Goal: Task Accomplishment & Management: Manage account settings

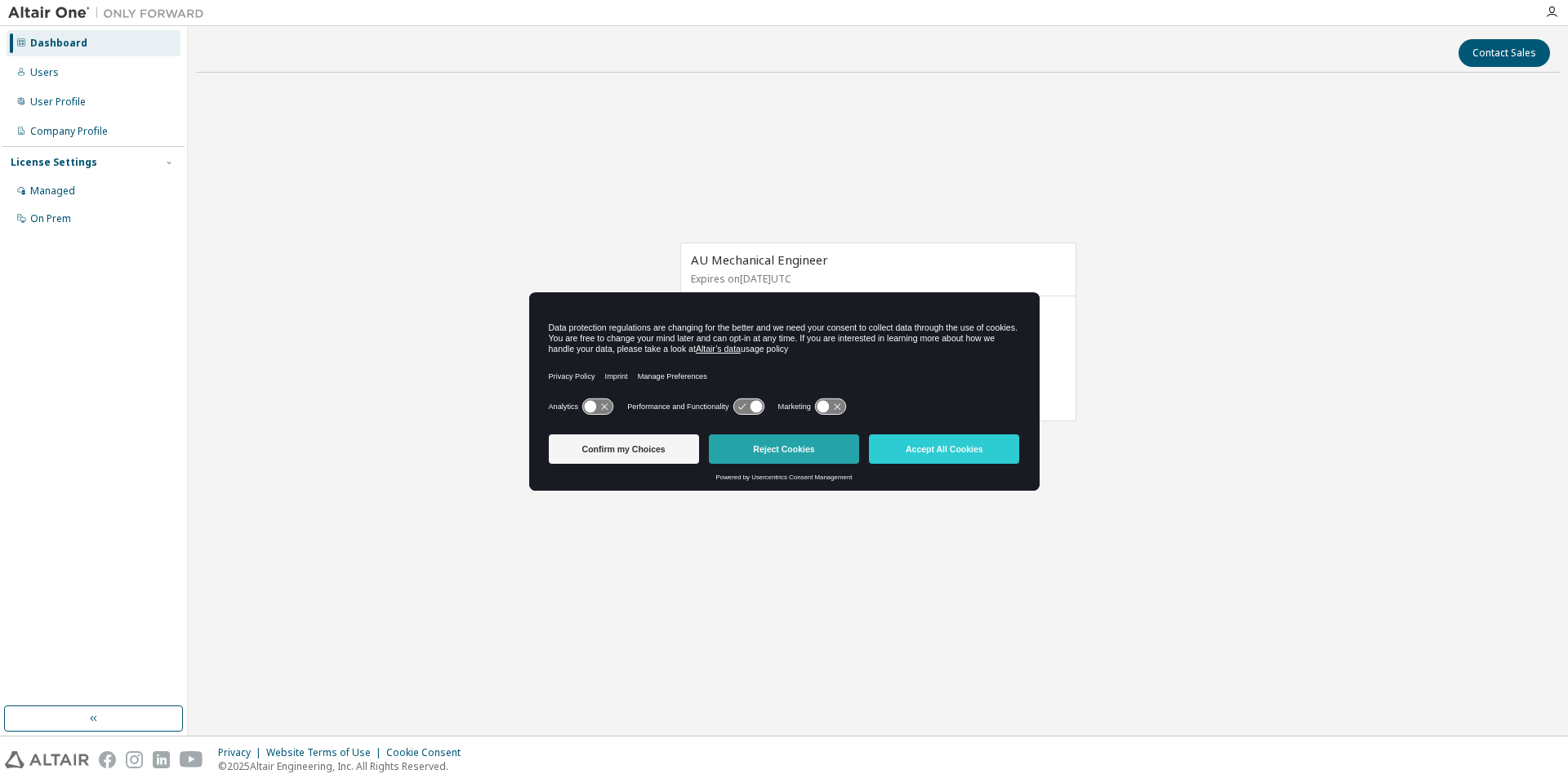
click at [785, 450] on button "Reject Cookies" at bounding box center [784, 449] width 150 height 30
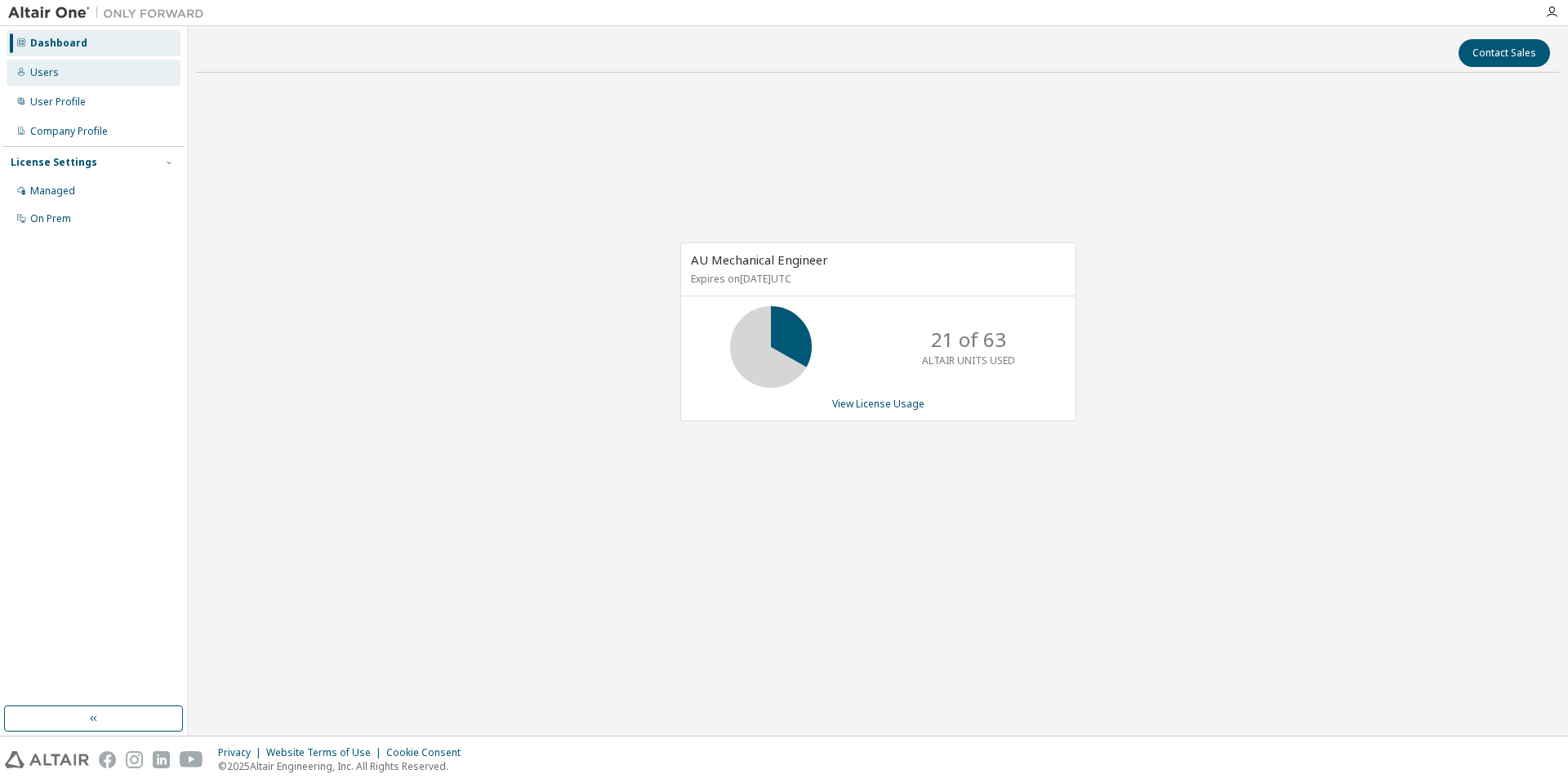
click at [64, 77] on div "Users" at bounding box center [93, 72] width 174 height 26
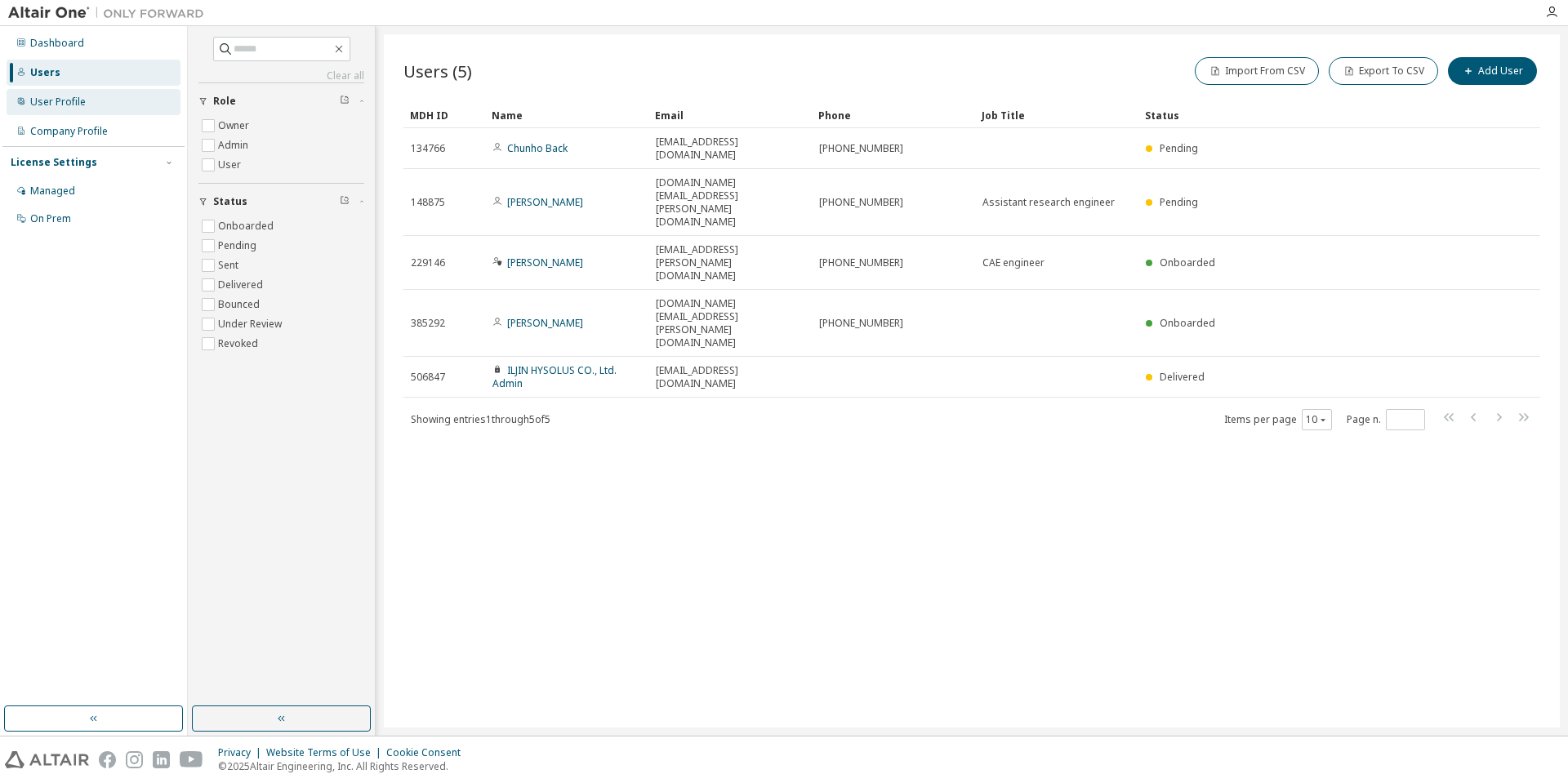
click at [97, 108] on div "User Profile" at bounding box center [93, 102] width 174 height 26
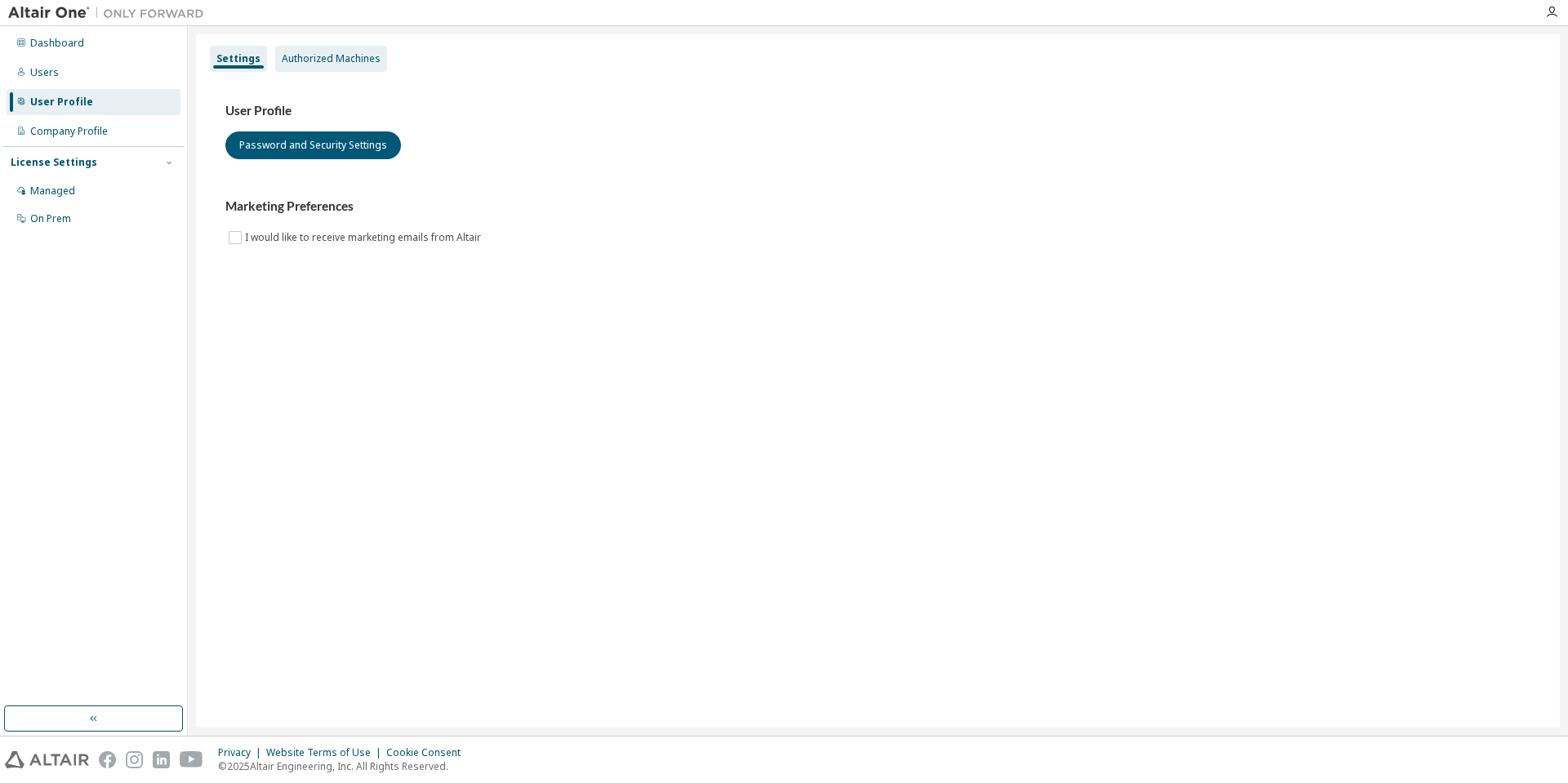
click at [353, 54] on div "Authorized Machines" at bounding box center [331, 58] width 99 height 13
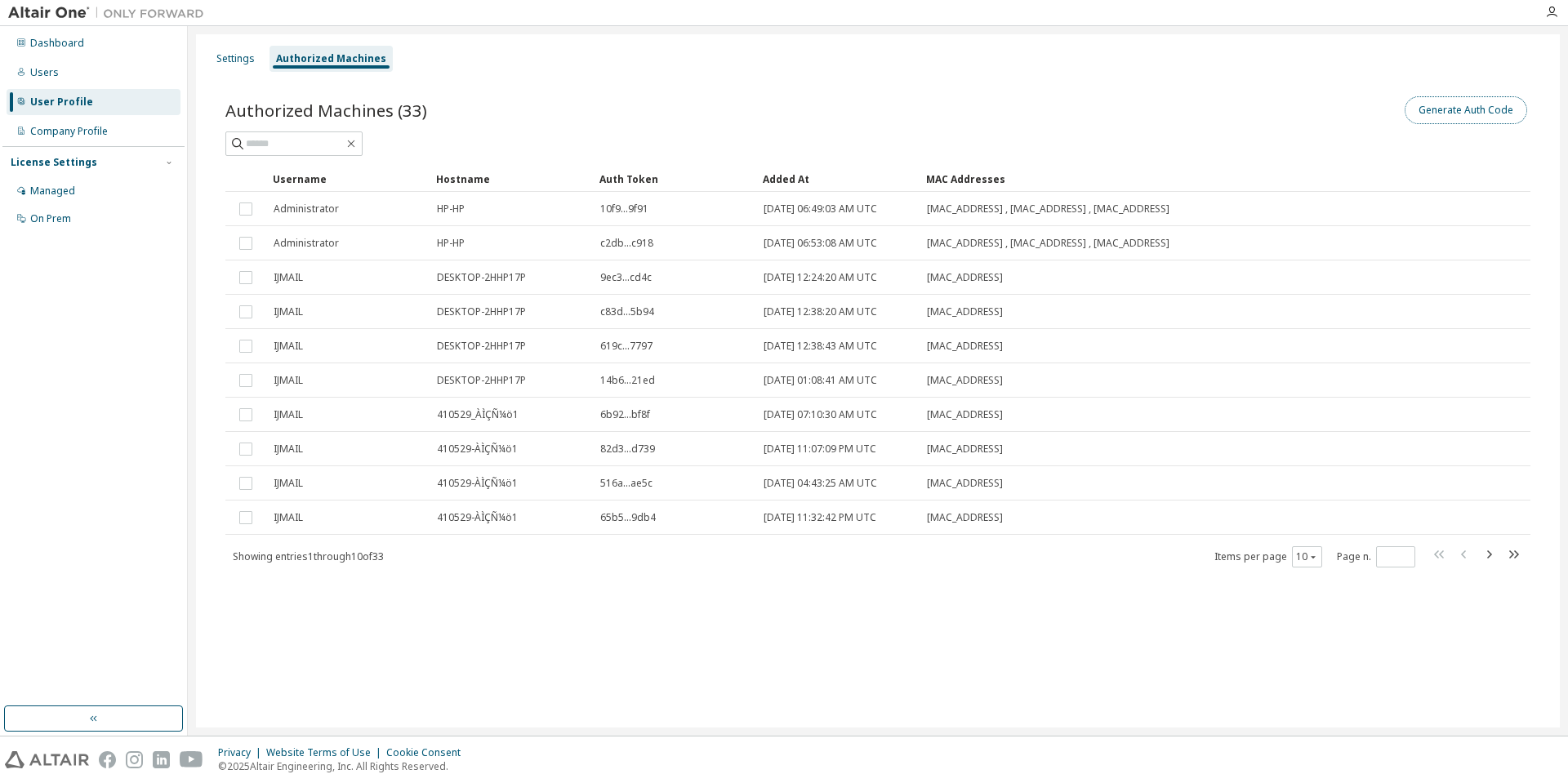
click at [1489, 108] on button "Generate Auth Code" at bounding box center [1465, 110] width 123 height 28
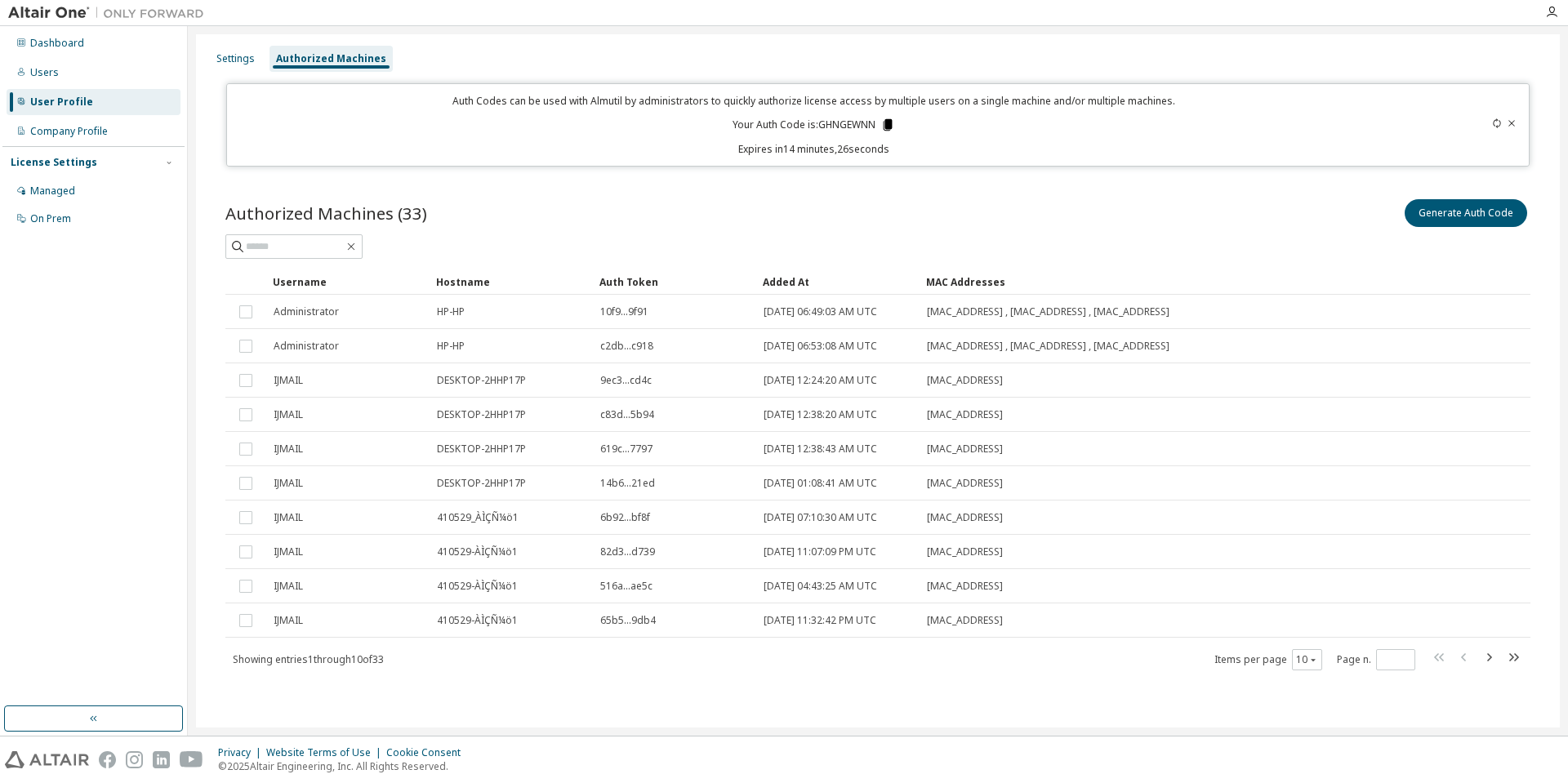
click at [889, 124] on icon at bounding box center [888, 125] width 9 height 11
click at [889, 125] on icon at bounding box center [888, 125] width 9 height 11
click at [1471, 203] on button "Generate Auth Code" at bounding box center [1465, 213] width 123 height 28
click at [233, 54] on div "Settings" at bounding box center [235, 58] width 38 height 13
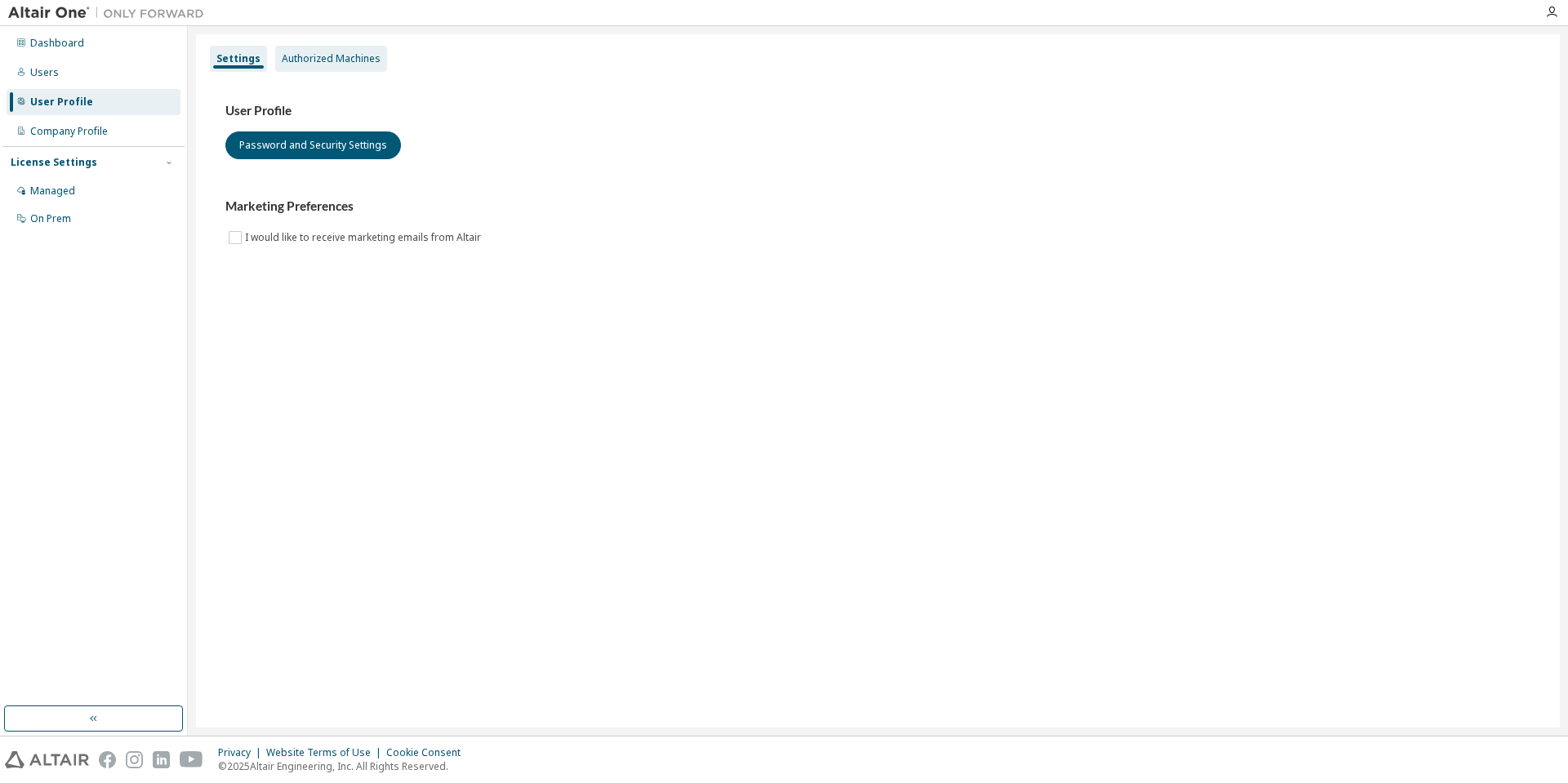
click at [352, 58] on div "Authorized Machines" at bounding box center [331, 58] width 99 height 13
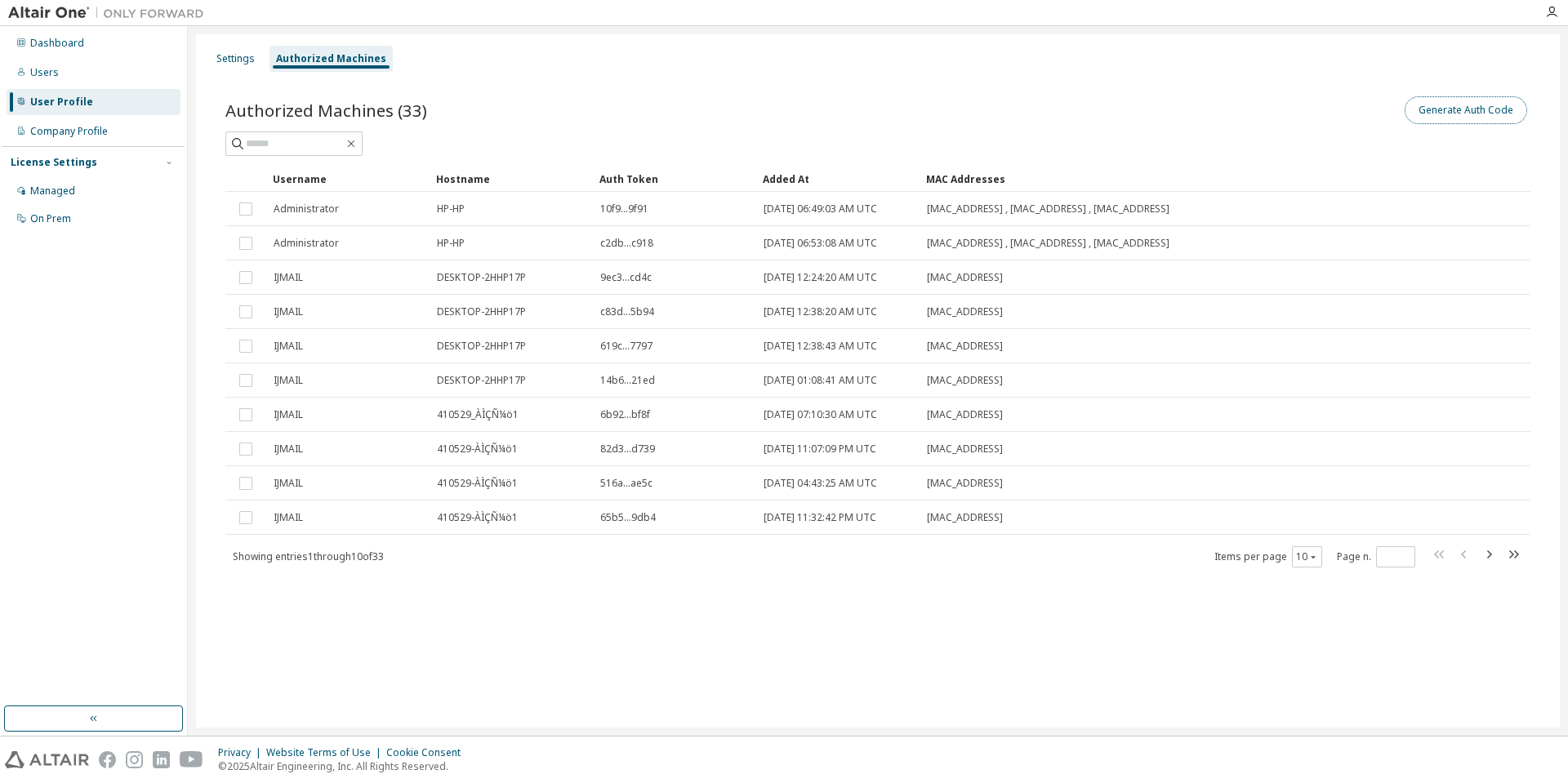
click at [1486, 113] on button "Generate Auth Code" at bounding box center [1465, 110] width 123 height 28
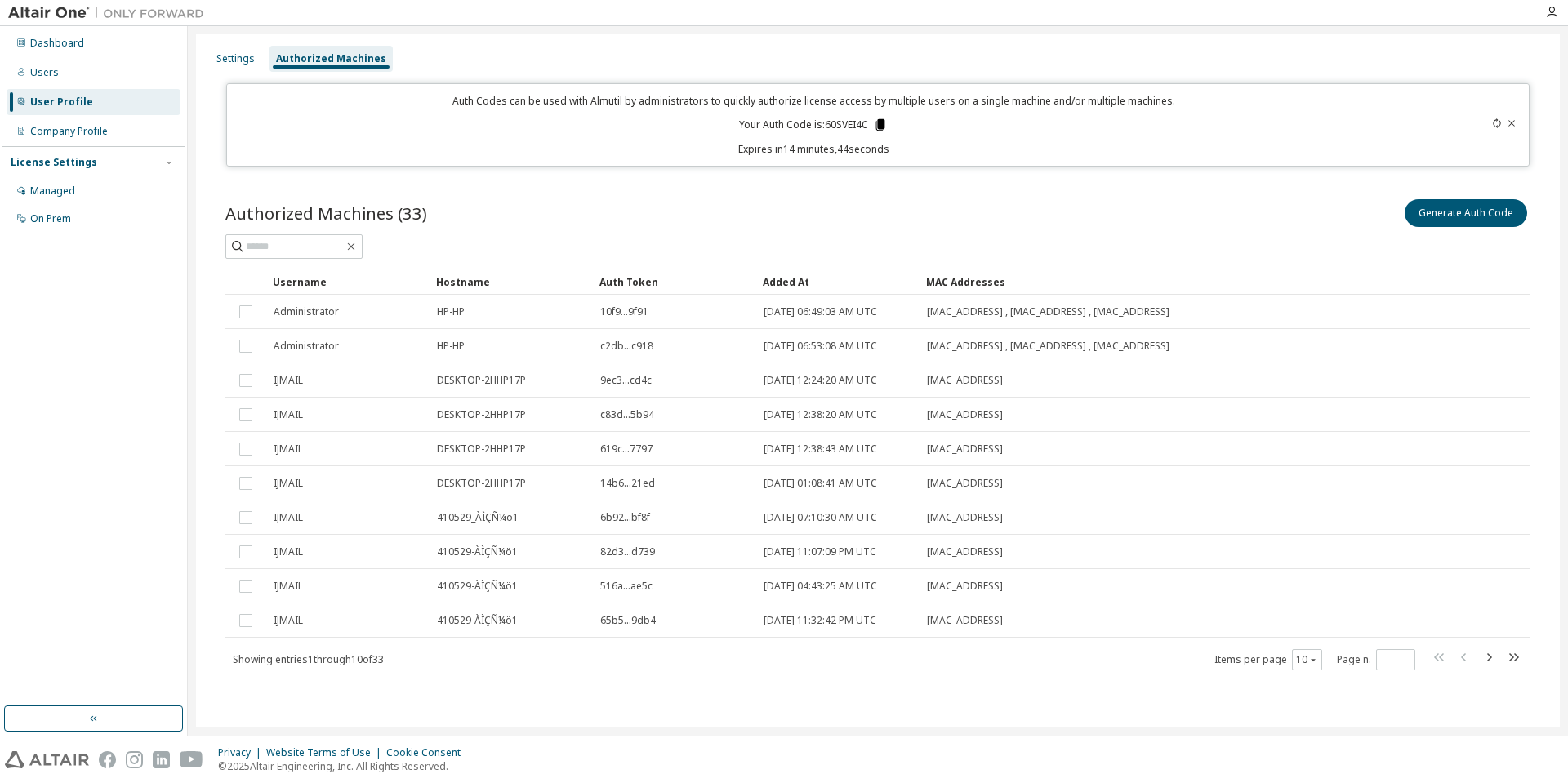
click at [878, 125] on icon at bounding box center [880, 125] width 9 height 11
drag, startPoint x: 1055, startPoint y: 214, endPoint x: 1005, endPoint y: 152, distance: 79.6
click at [1053, 214] on div "Generate Auth Code" at bounding box center [1204, 213] width 652 height 34
click at [1462, 214] on button "Generate Auth Code" at bounding box center [1465, 213] width 123 height 28
click at [881, 123] on icon at bounding box center [880, 125] width 9 height 11
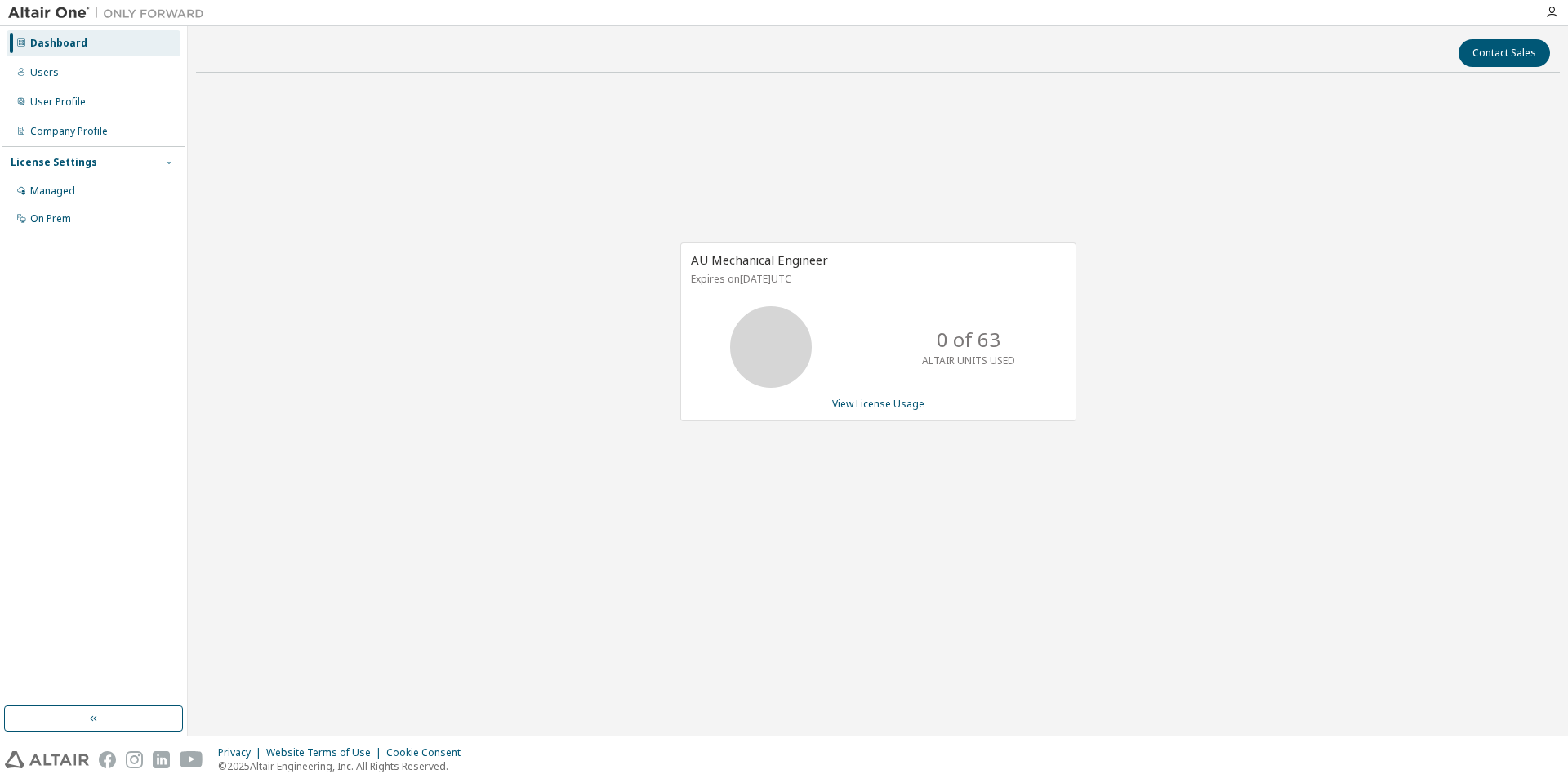
click at [169, 158] on icon "button" at bounding box center [169, 163] width 10 height 10
click at [75, 192] on div "Managed" at bounding box center [93, 191] width 174 height 26
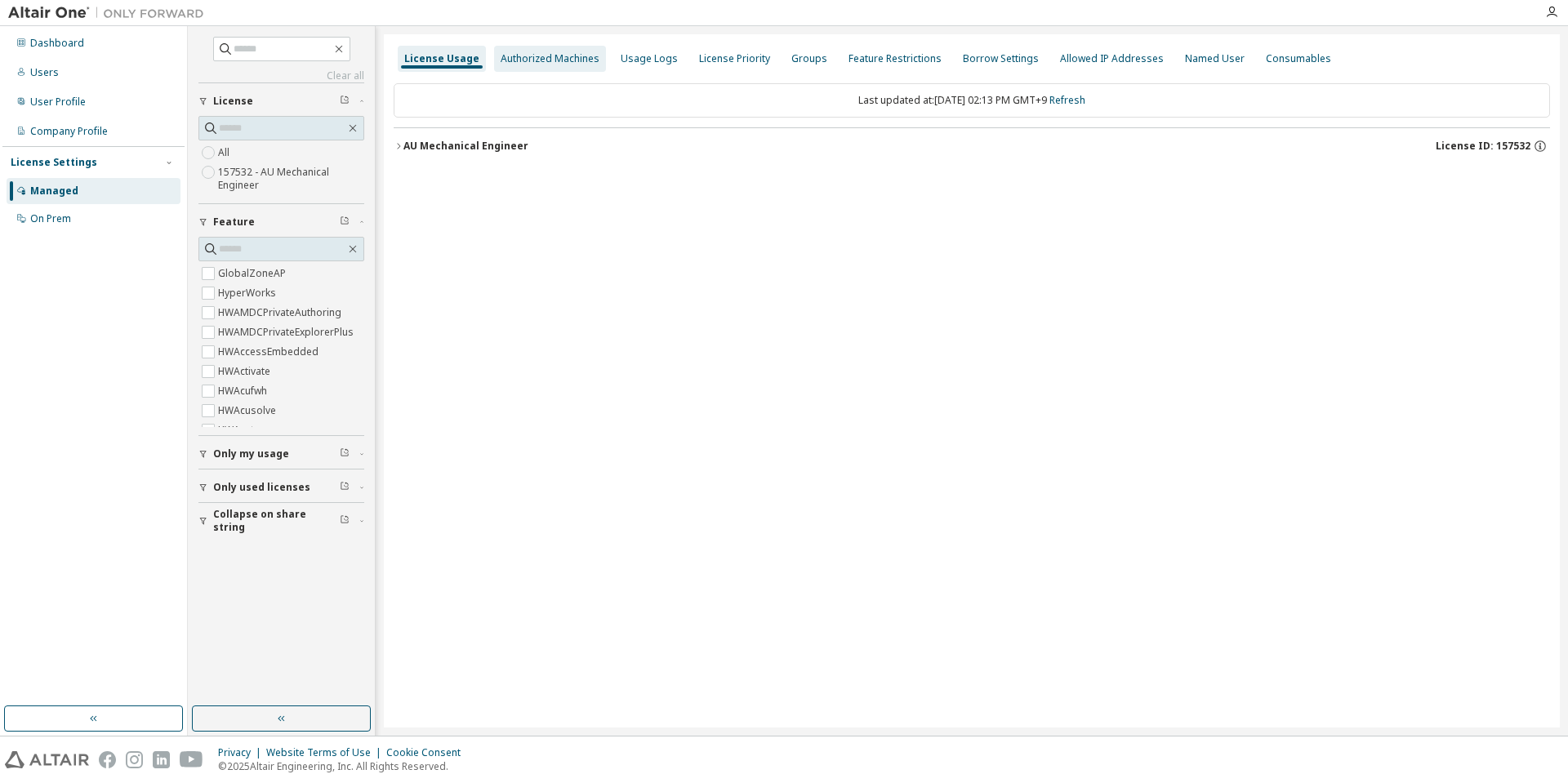
click at [555, 59] on div "Authorized Machines" at bounding box center [550, 58] width 99 height 13
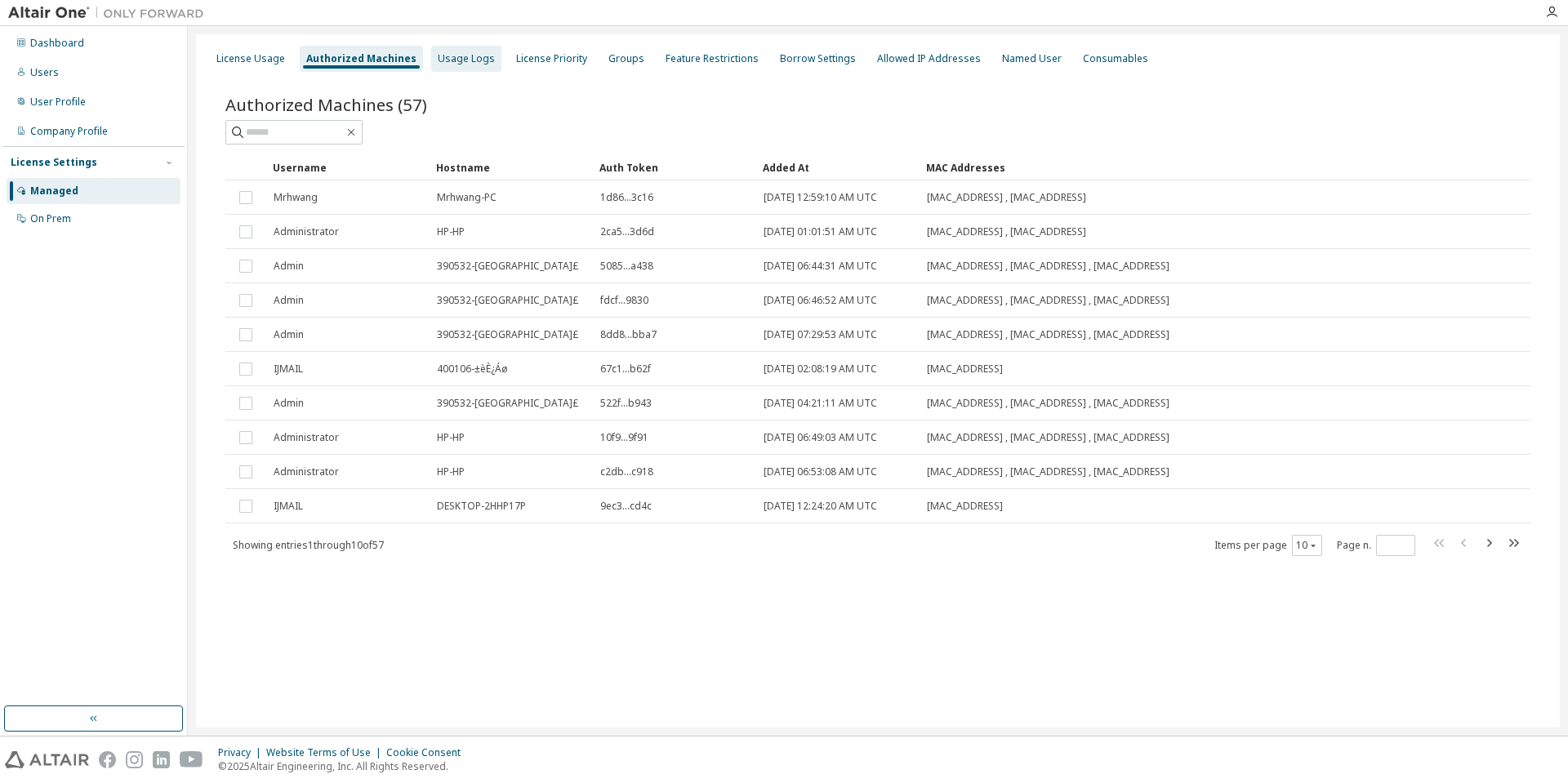
click at [440, 58] on div "Usage Logs" at bounding box center [466, 58] width 57 height 13
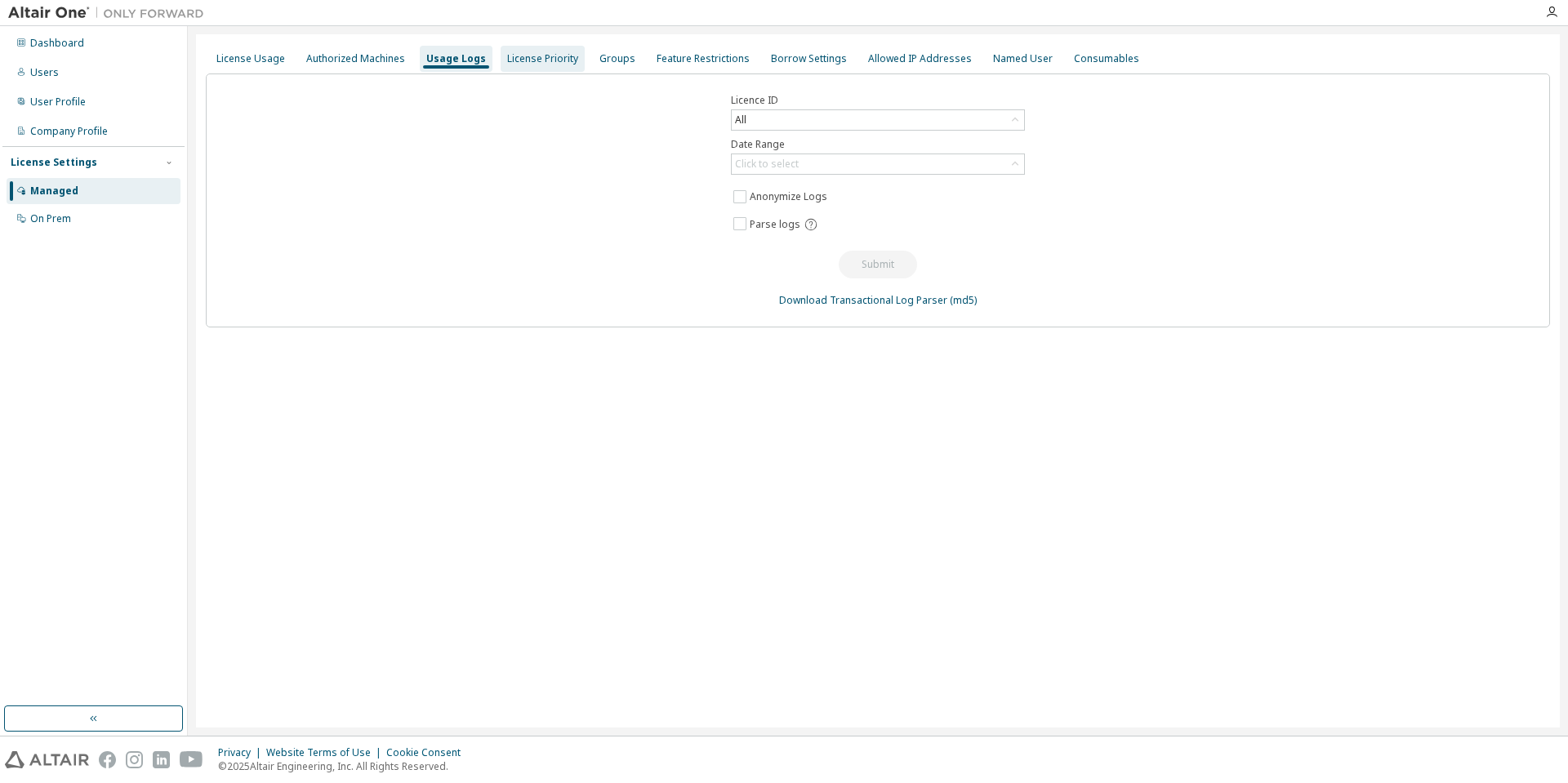
click at [529, 57] on div "License Priority" at bounding box center [543, 58] width 71 height 13
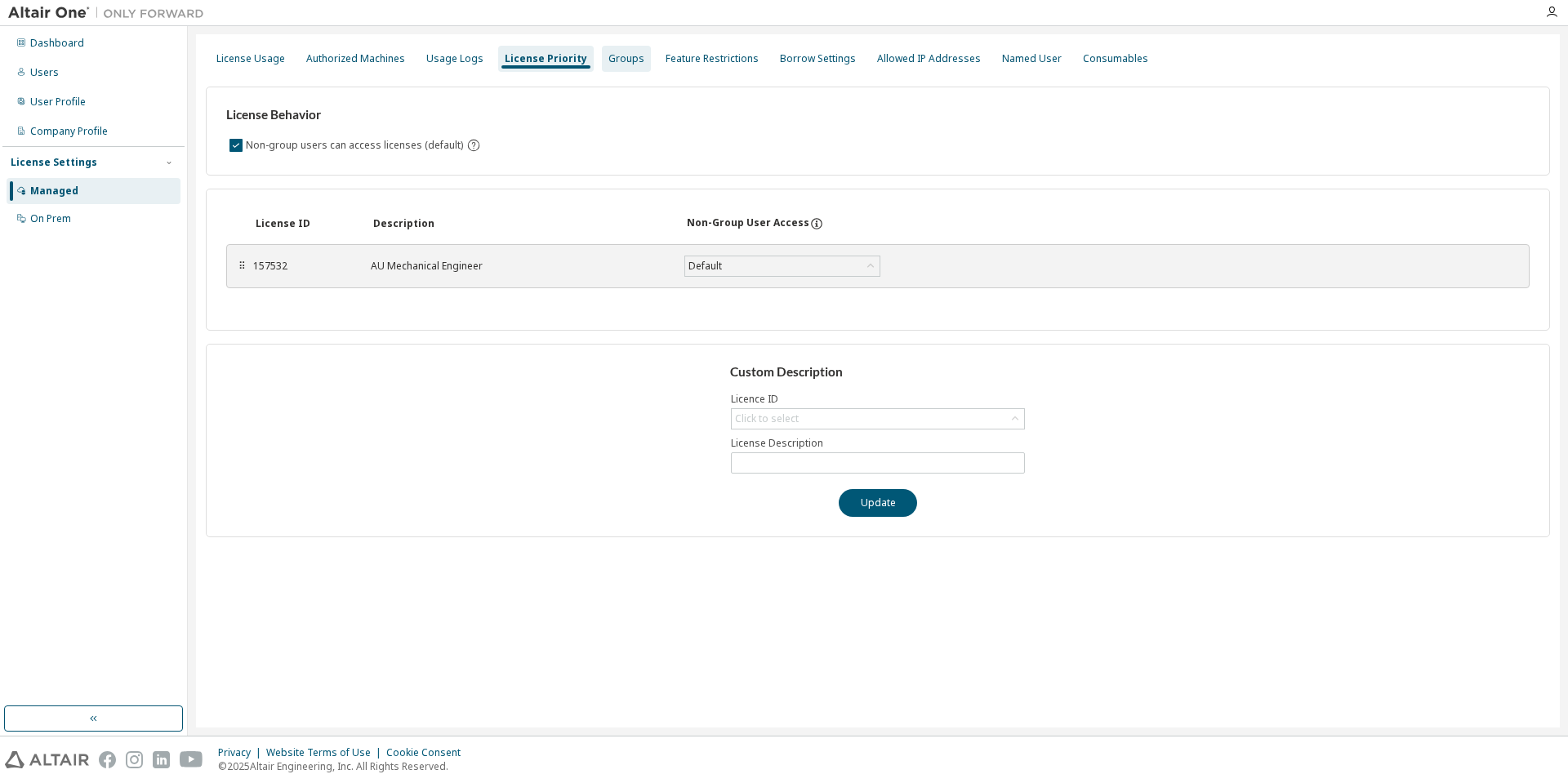
click at [621, 56] on div "Groups" at bounding box center [626, 58] width 36 height 13
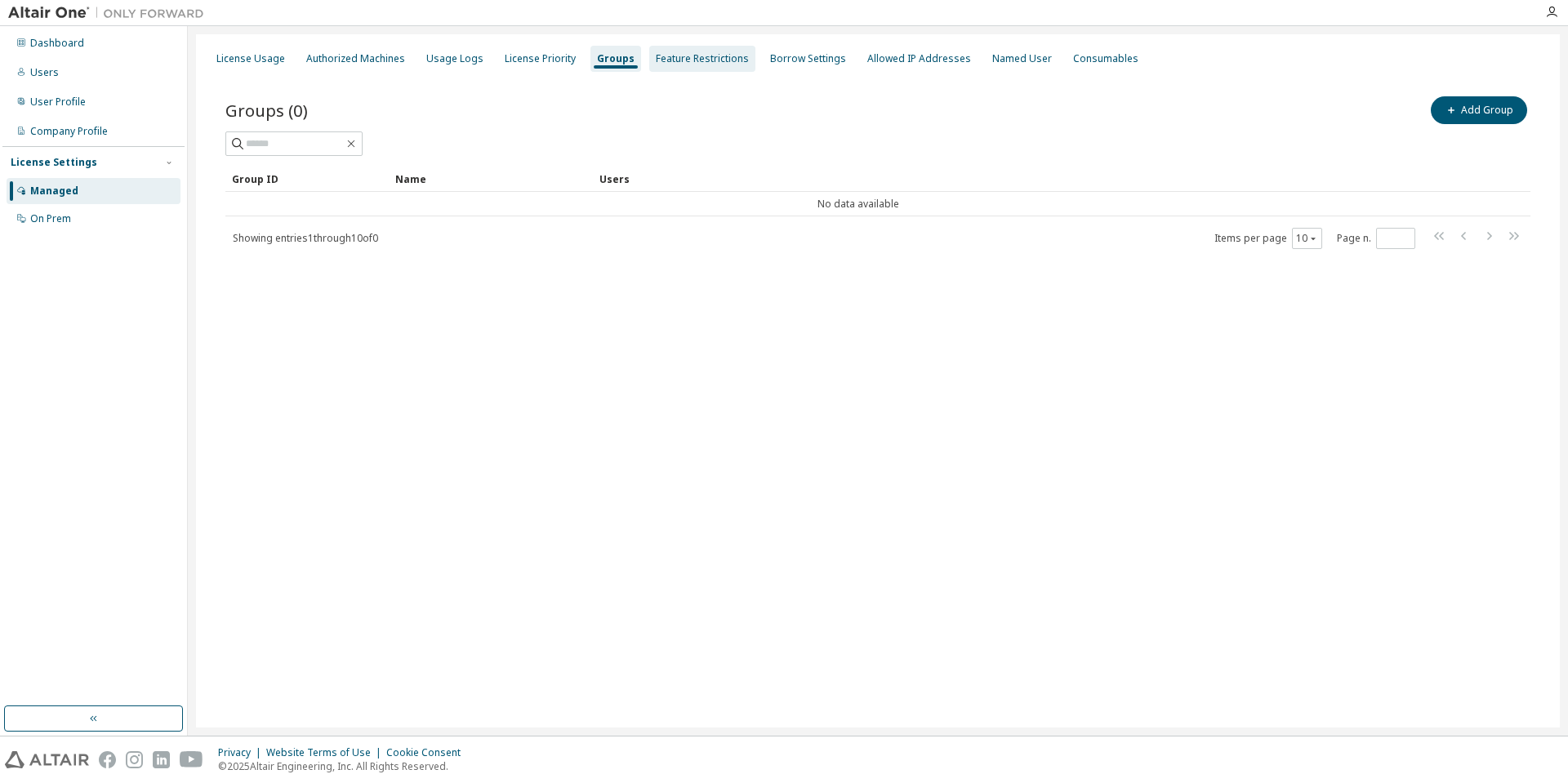
click at [668, 53] on div "Feature Restrictions" at bounding box center [702, 58] width 93 height 13
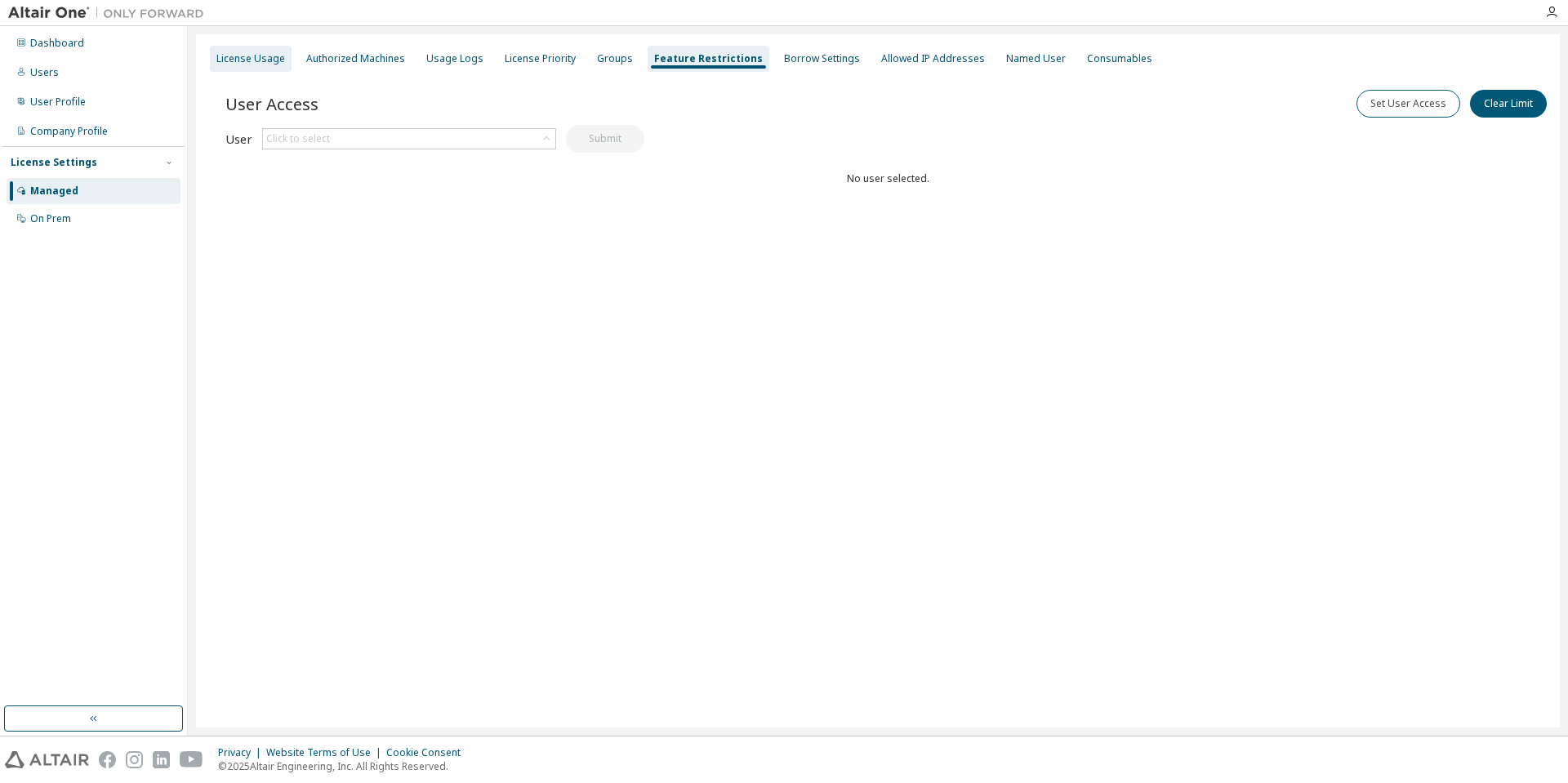
click at [245, 54] on div "License Usage" at bounding box center [250, 58] width 69 height 13
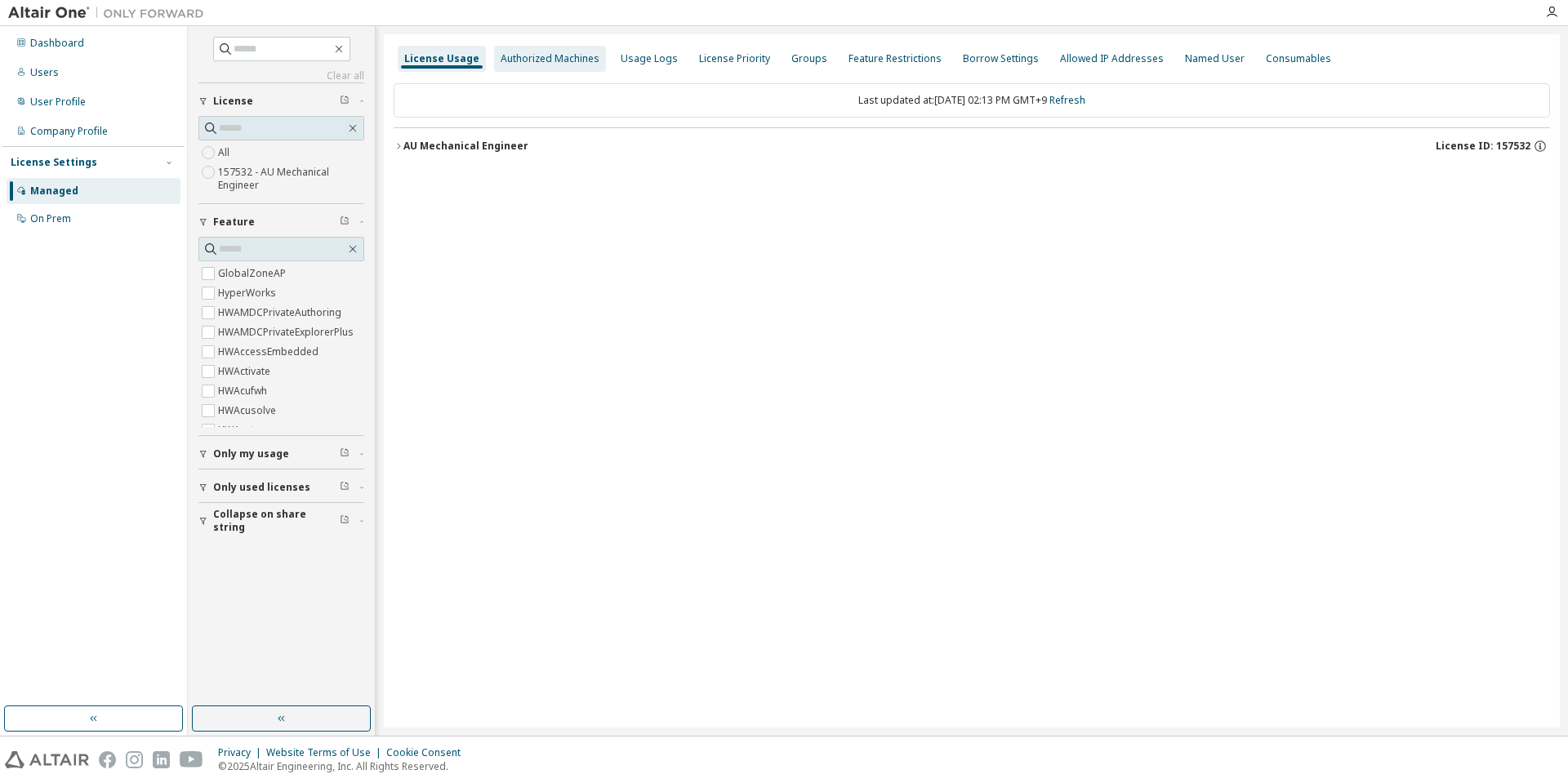
click at [546, 58] on div "Authorized Machines" at bounding box center [550, 58] width 99 height 13
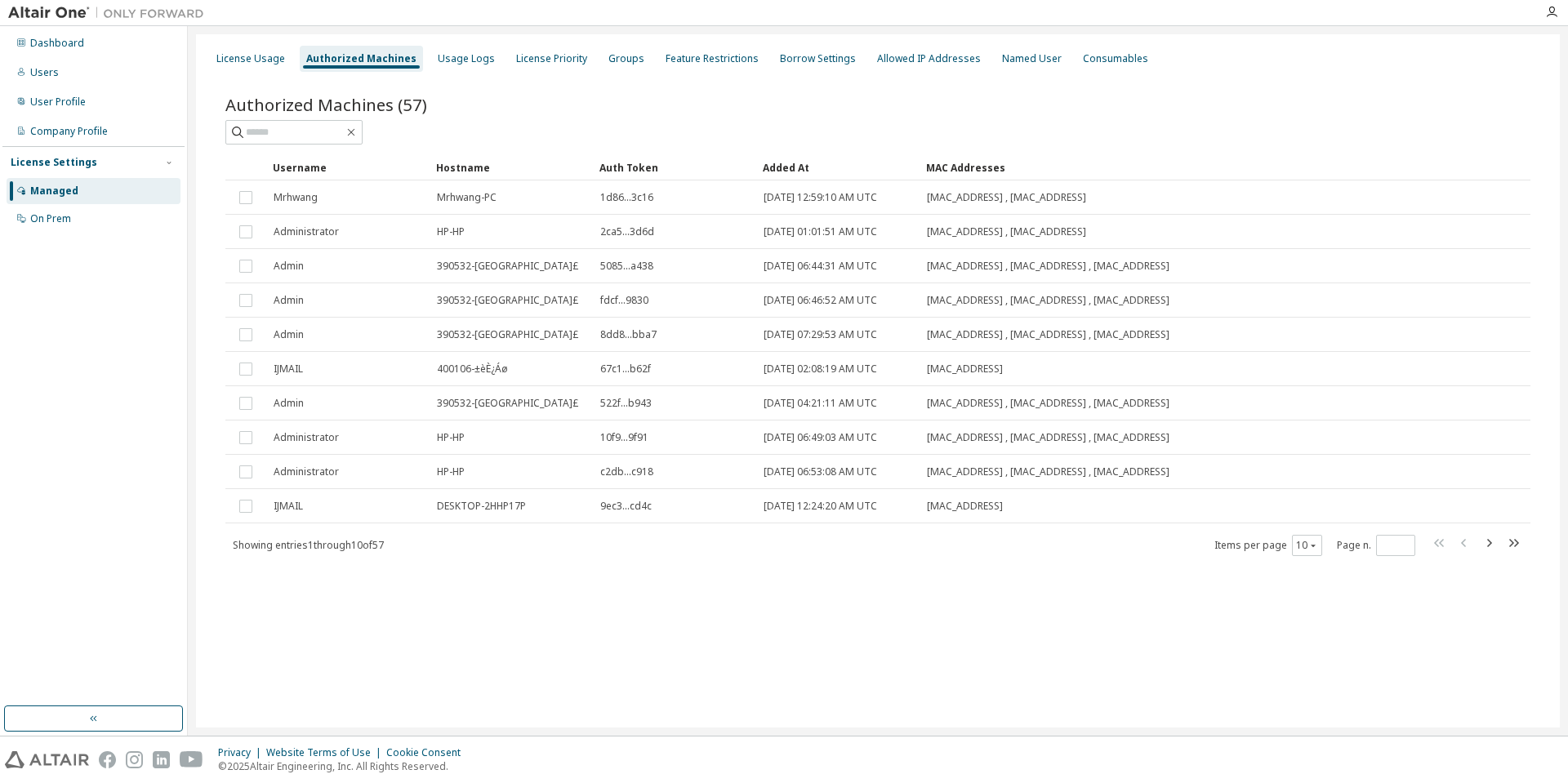
drag, startPoint x: 546, startPoint y: 91, endPoint x: 345, endPoint y: 83, distance: 201.2
click at [528, 92] on div "Authorized Machines (57) Clear Load Save Save As Field Operator Value Select fi…" at bounding box center [878, 336] width 1344 height 526
click at [246, 58] on div "License Usage" at bounding box center [250, 58] width 69 height 13
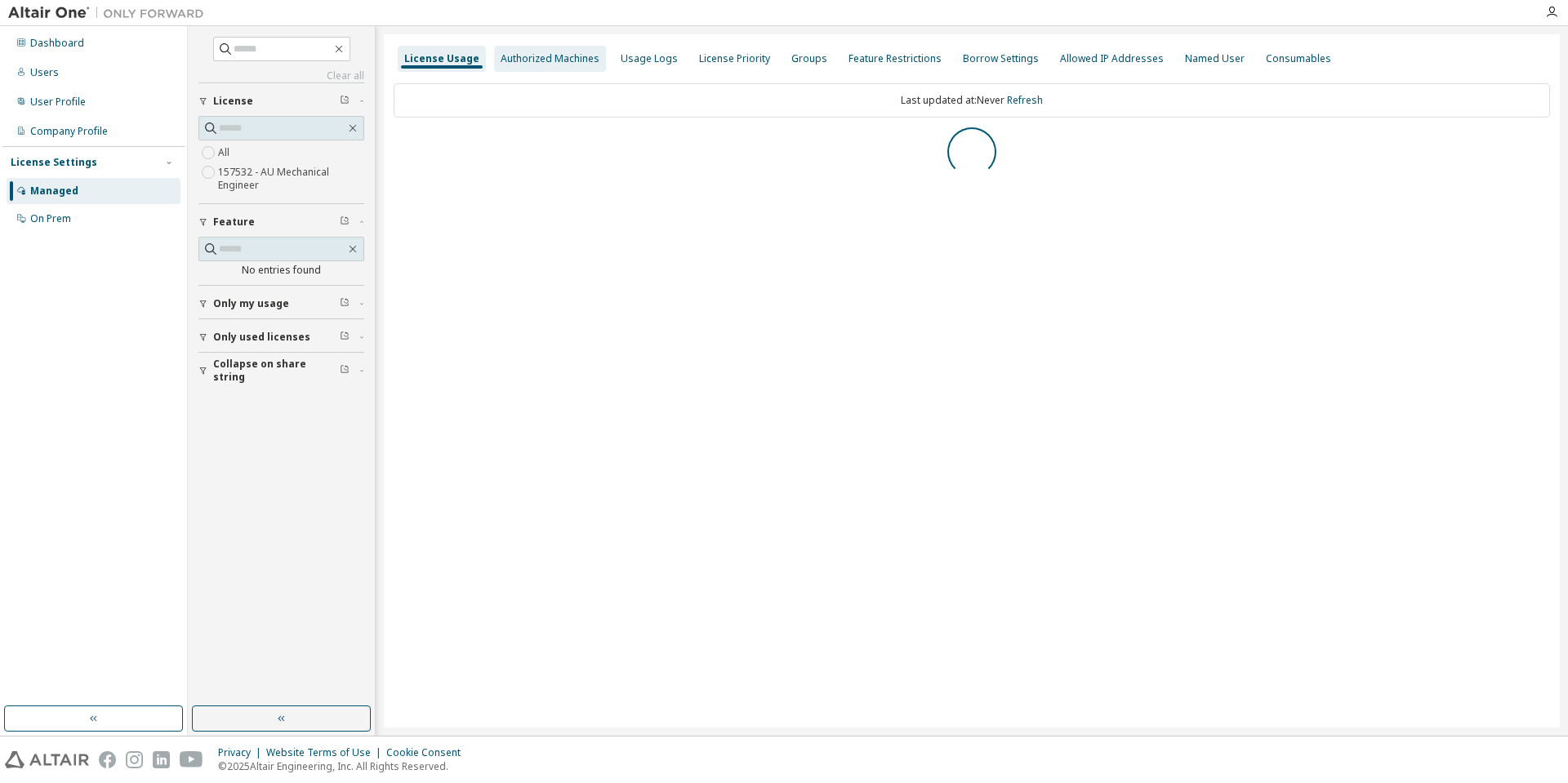
click at [532, 59] on div "Authorized Machines" at bounding box center [550, 58] width 99 height 13
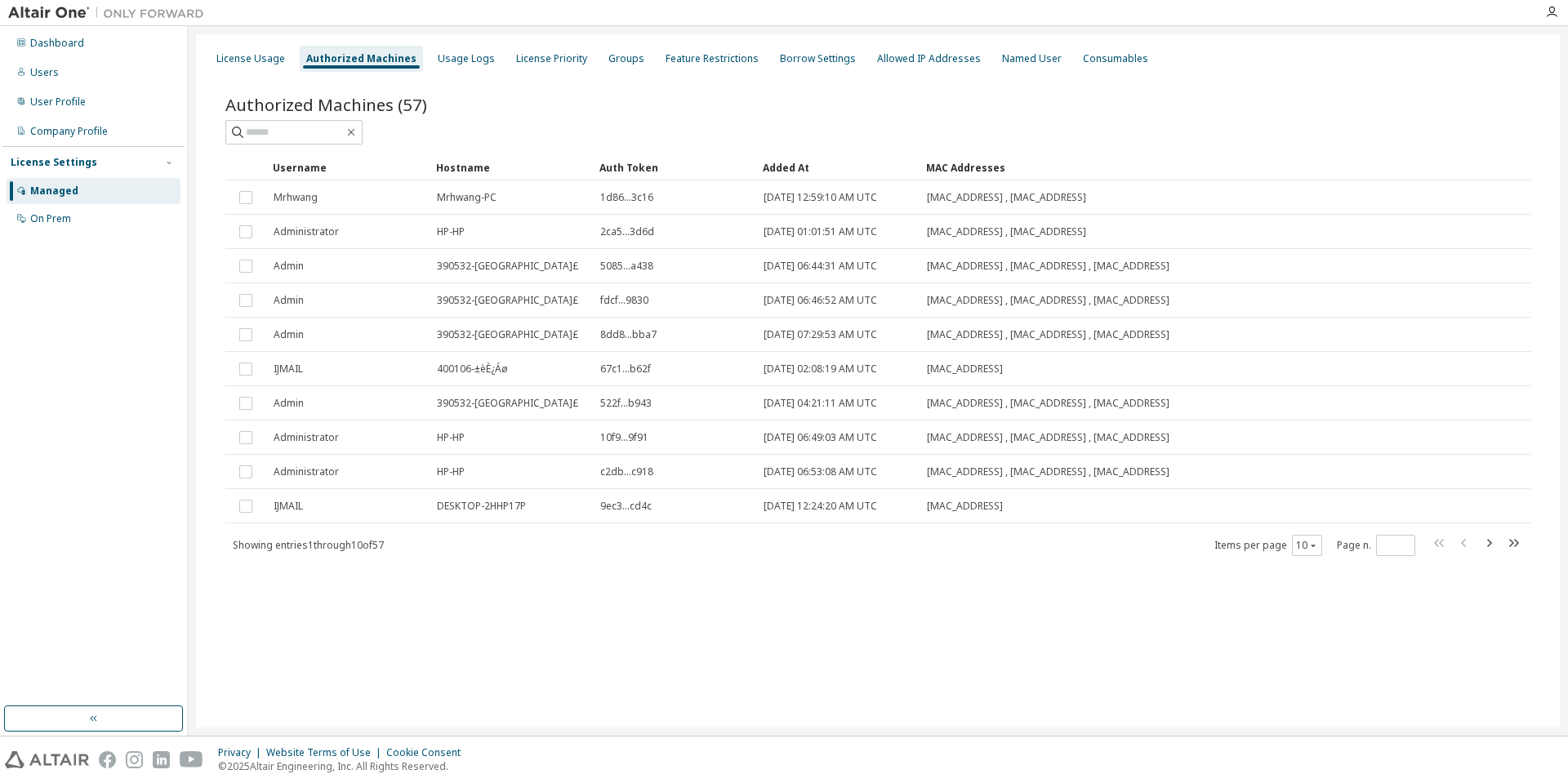
click at [598, 127] on div at bounding box center [878, 132] width 1305 height 25
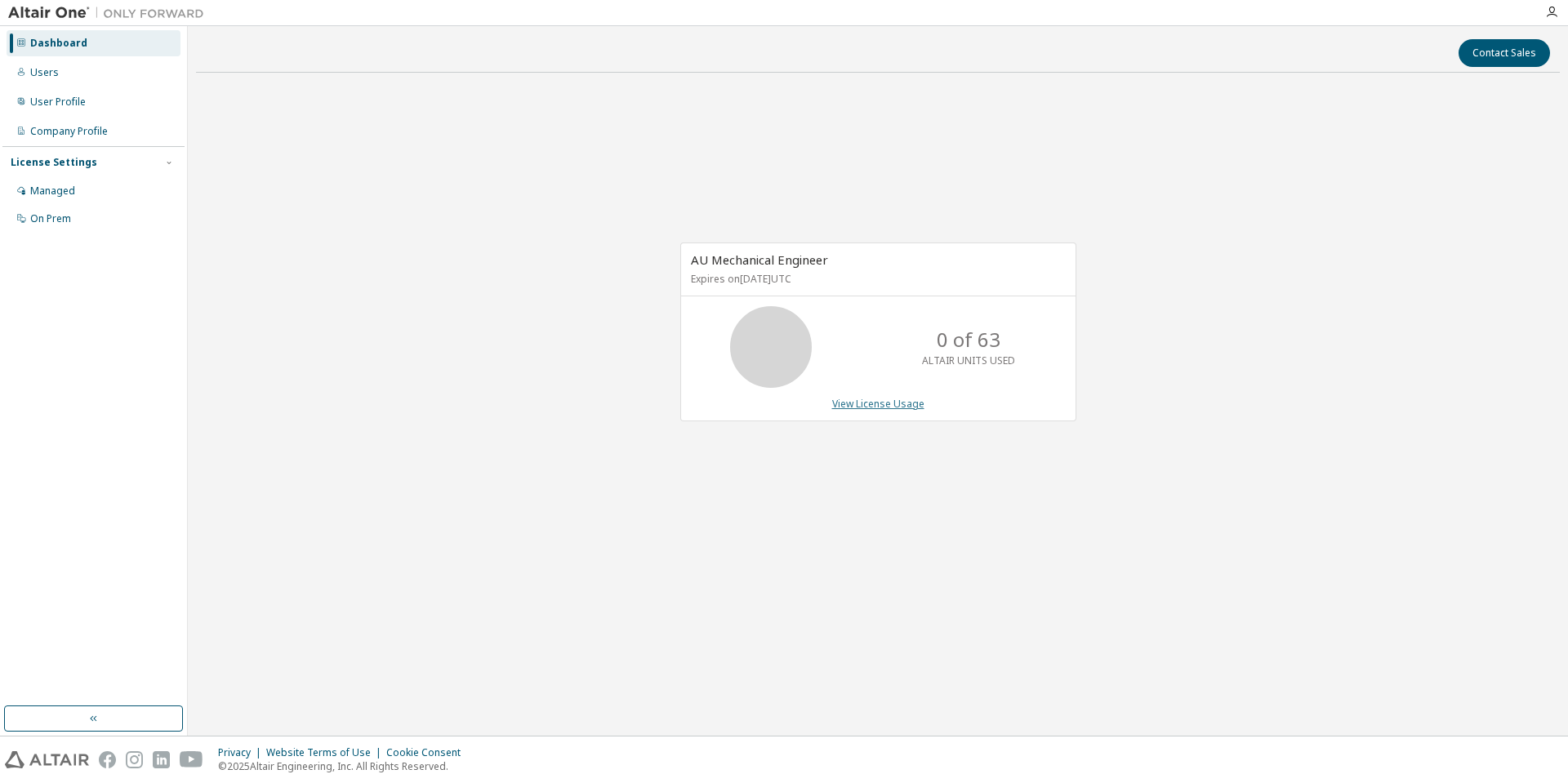
click at [880, 404] on link "View License Usage" at bounding box center [878, 403] width 92 height 14
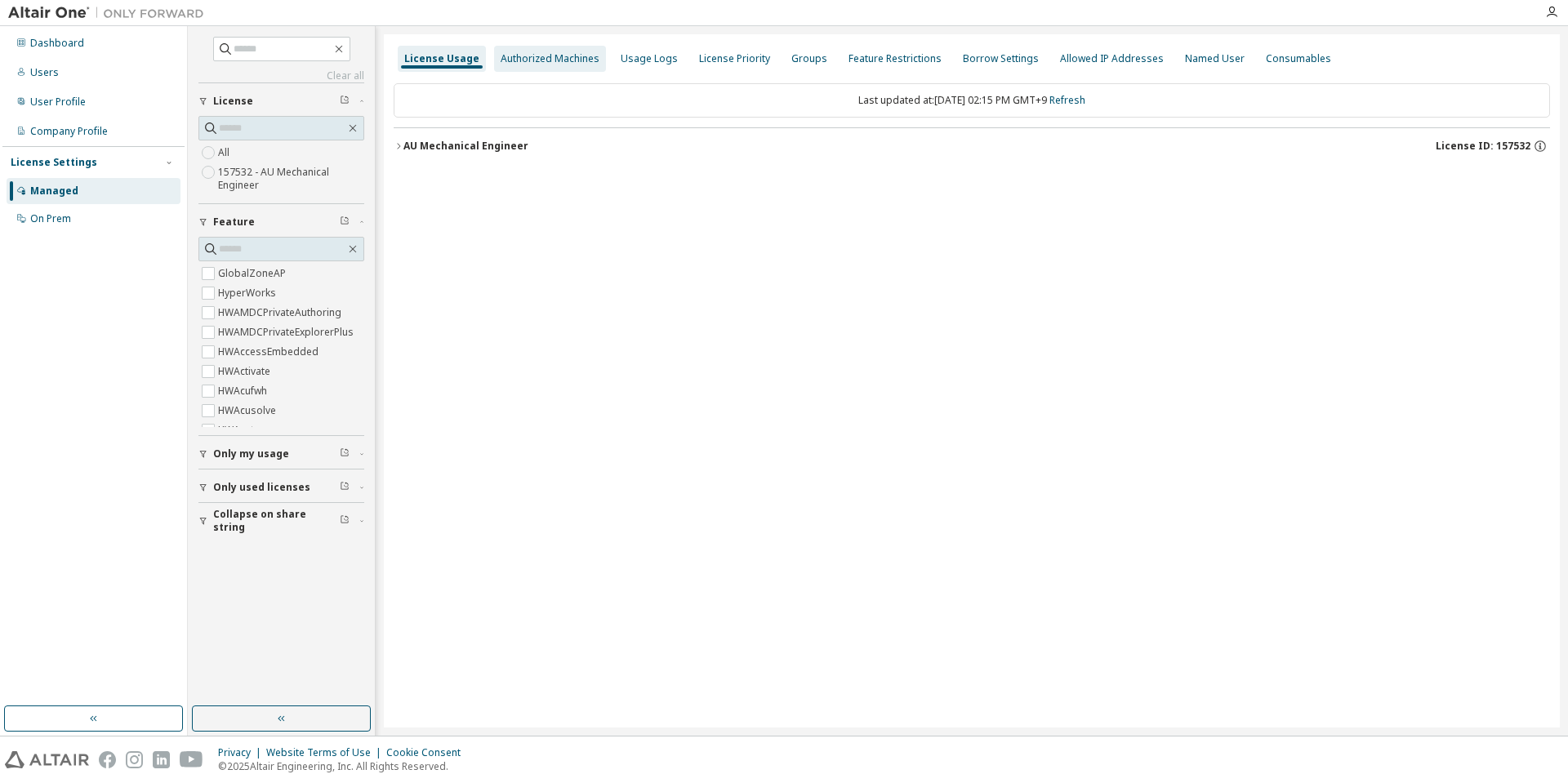
click at [550, 58] on div "Authorized Machines" at bounding box center [550, 58] width 99 height 13
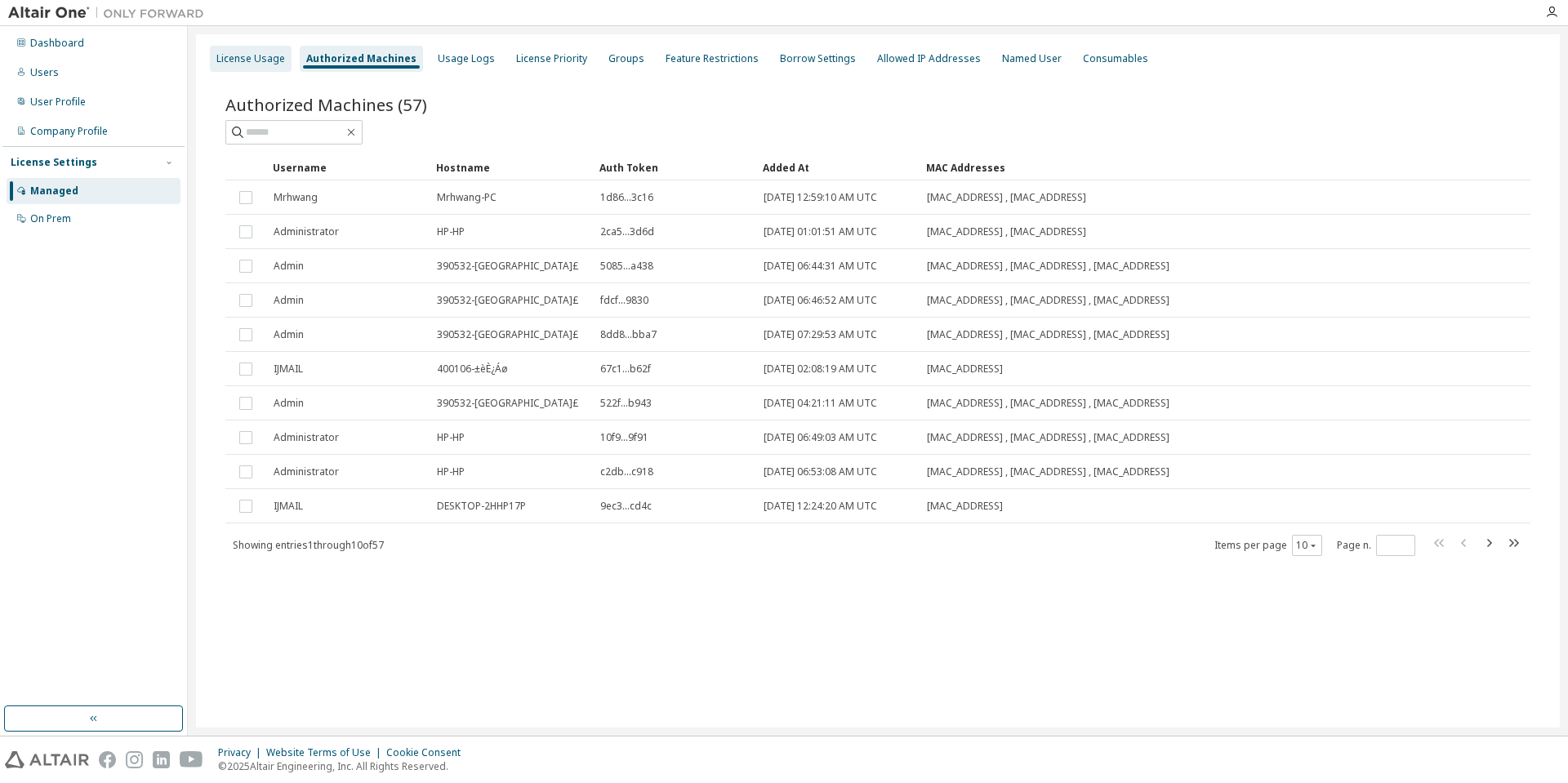
click at [279, 56] on div "License Usage" at bounding box center [250, 58] width 69 height 13
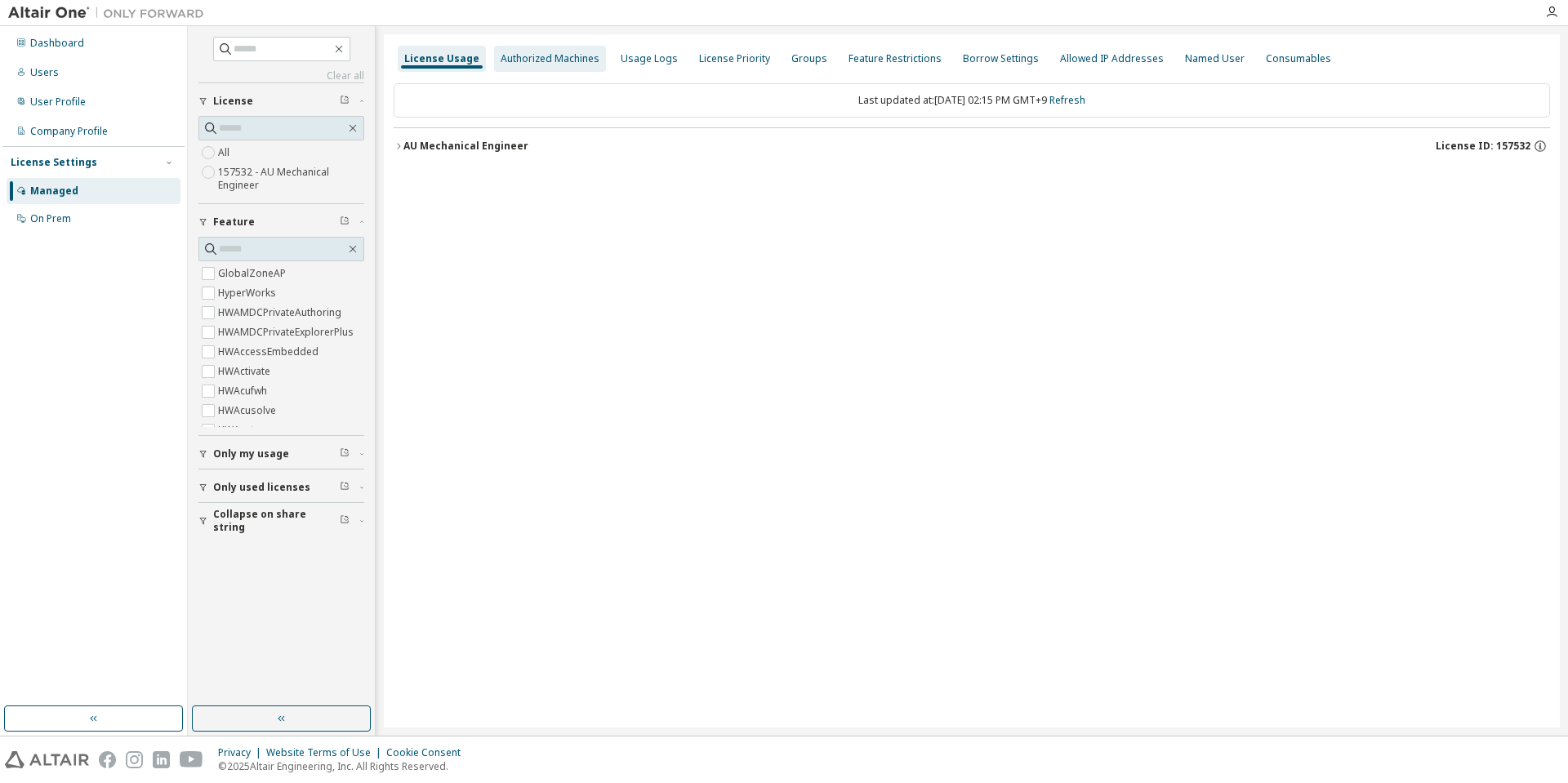
click at [541, 56] on div "Authorized Machines" at bounding box center [550, 58] width 99 height 13
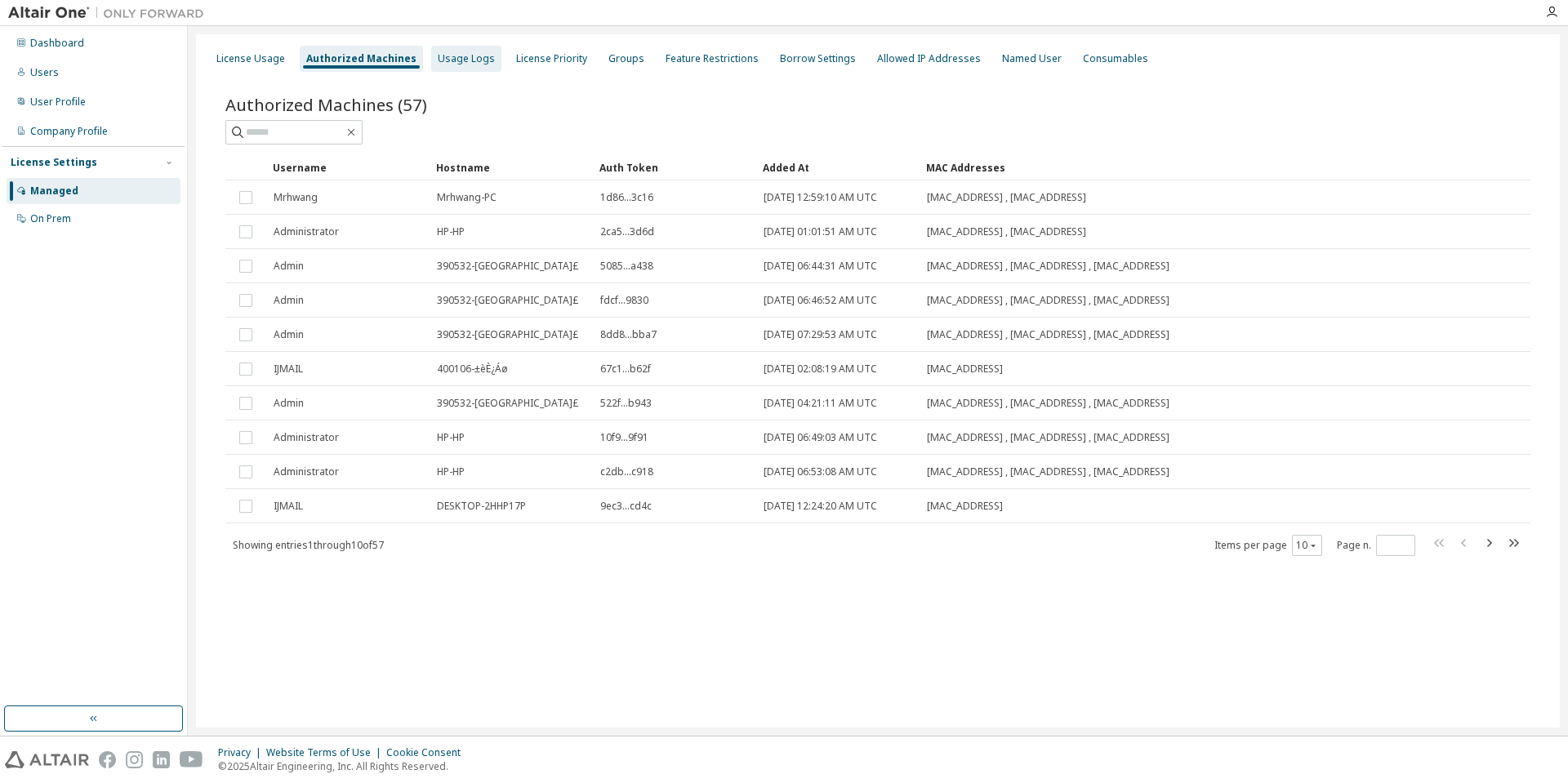
click at [469, 56] on div "Usage Logs" at bounding box center [466, 58] width 57 height 13
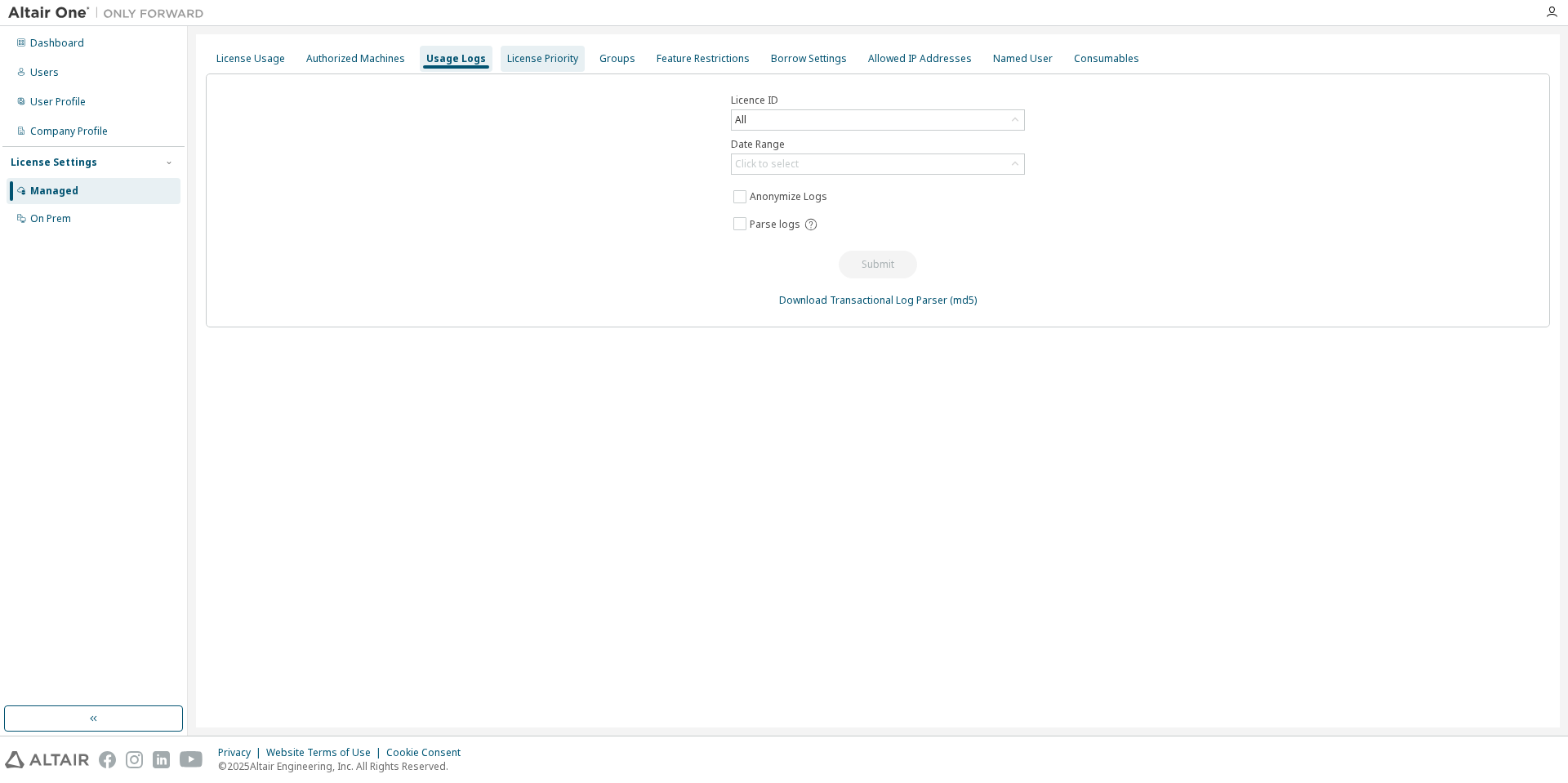
click at [538, 55] on div "License Priority" at bounding box center [543, 58] width 71 height 13
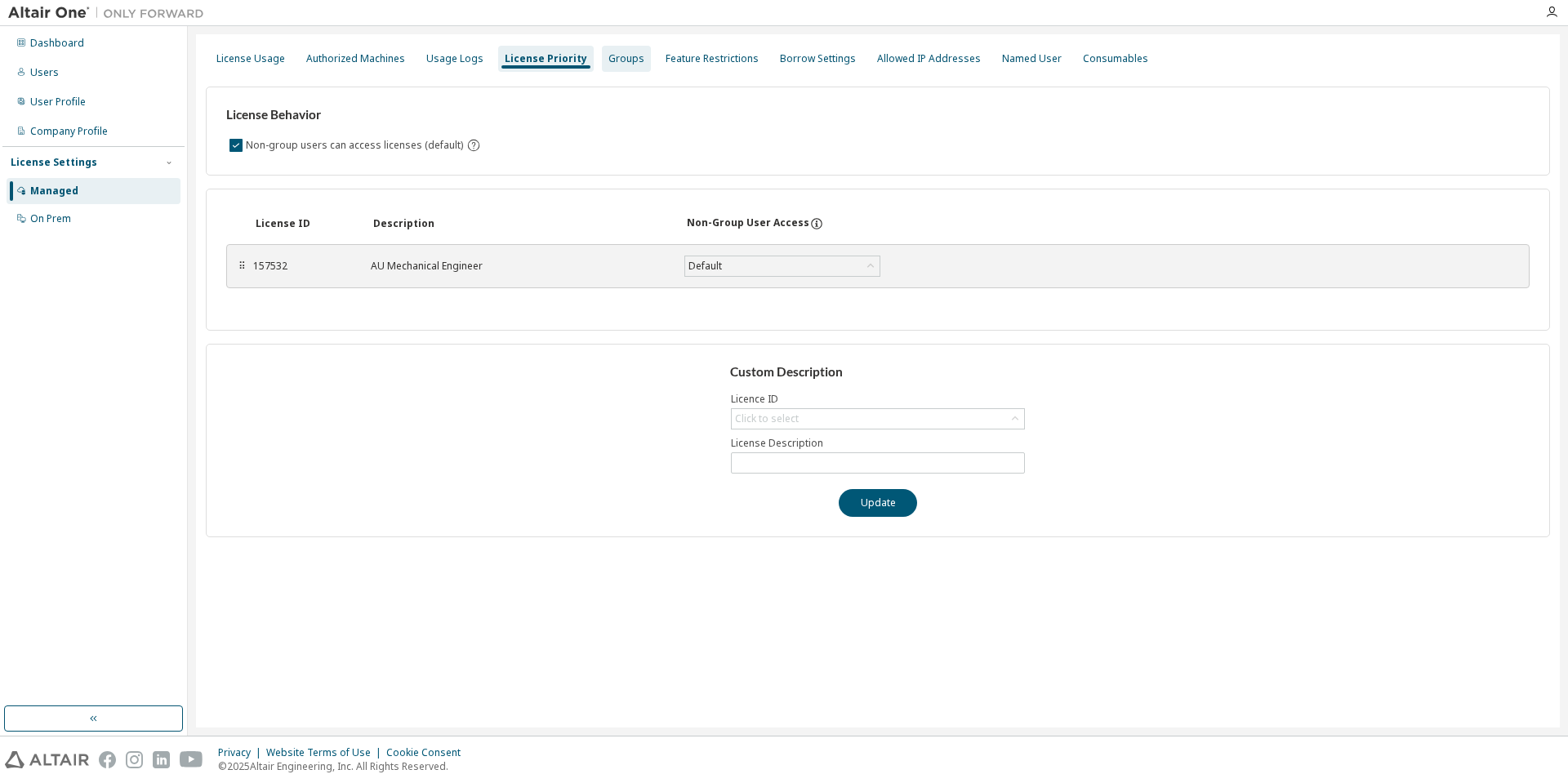
click at [608, 55] on div "Groups" at bounding box center [626, 58] width 36 height 13
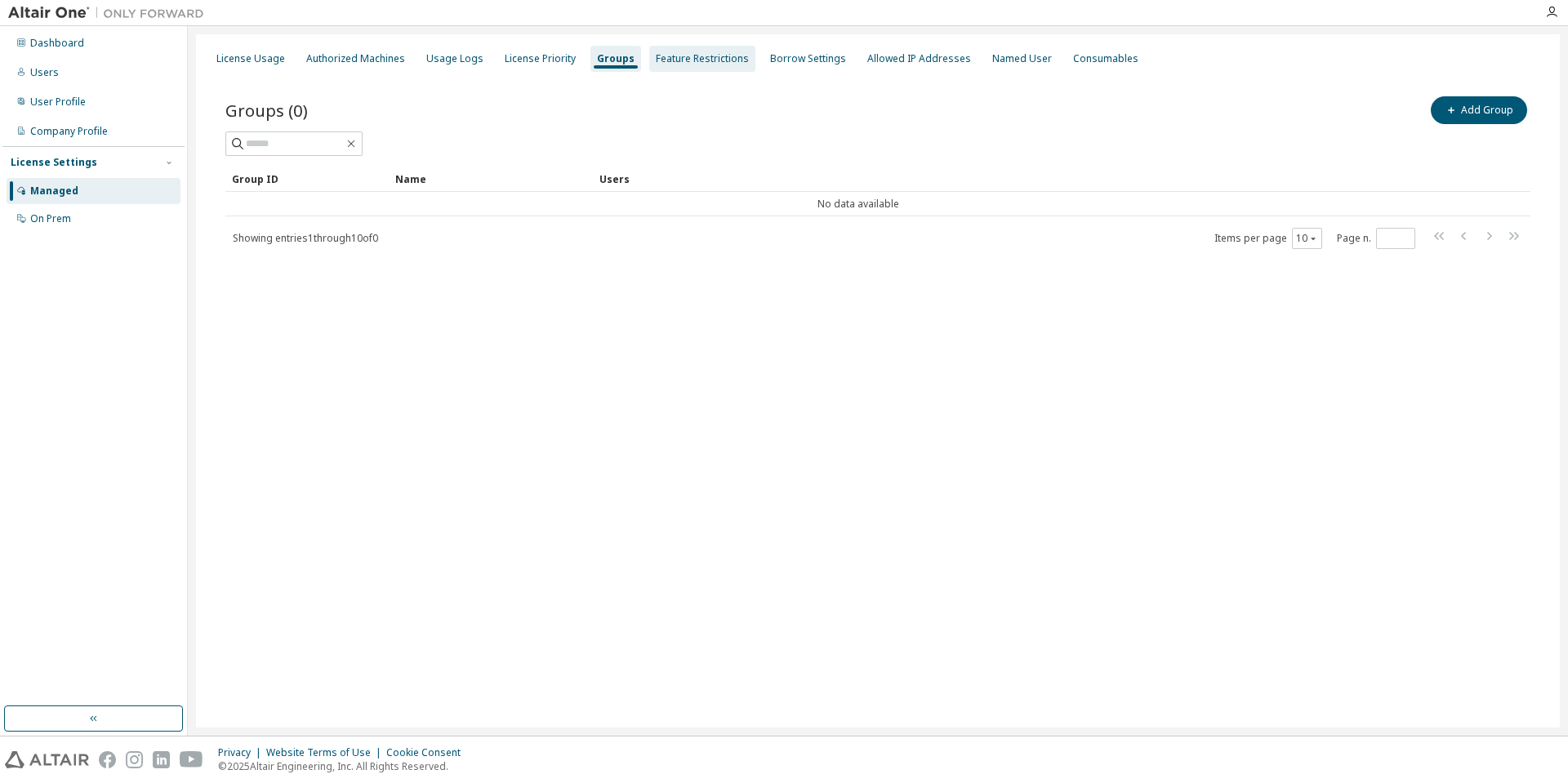
click at [711, 53] on div "Feature Restrictions" at bounding box center [702, 58] width 93 height 13
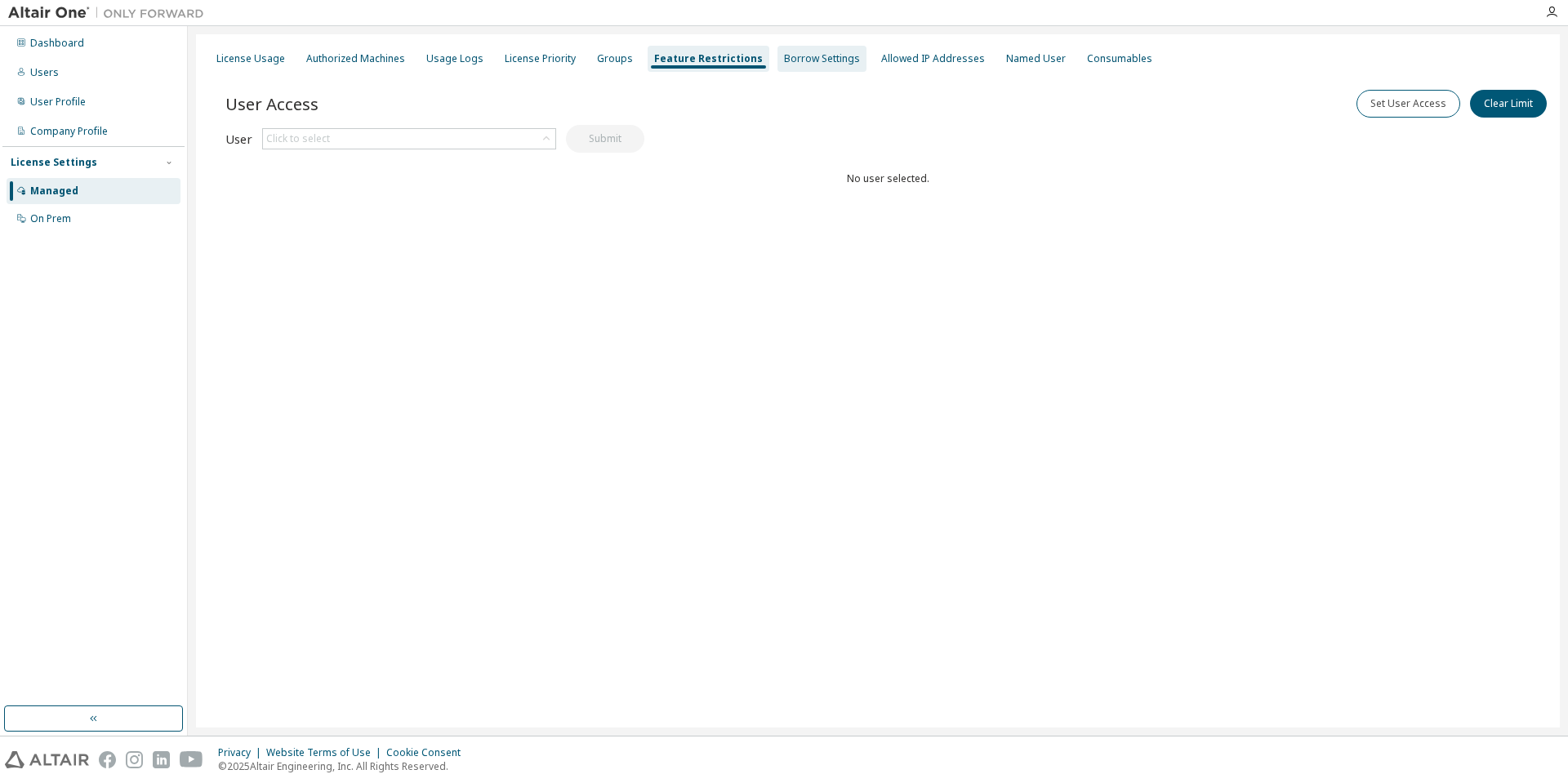
click at [822, 57] on div "Borrow Settings" at bounding box center [822, 58] width 76 height 13
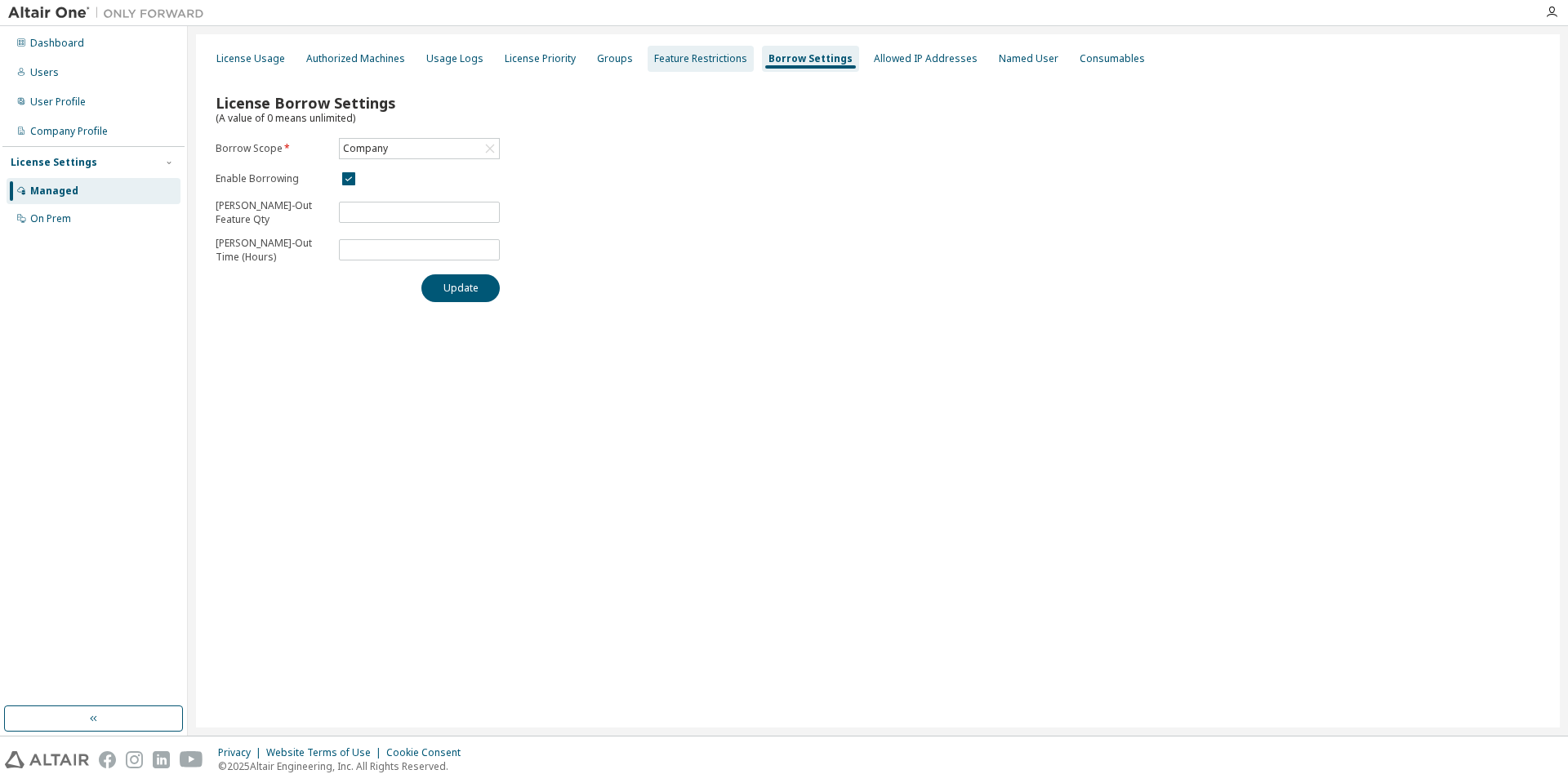
click at [712, 57] on div "Feature Restrictions" at bounding box center [701, 58] width 93 height 13
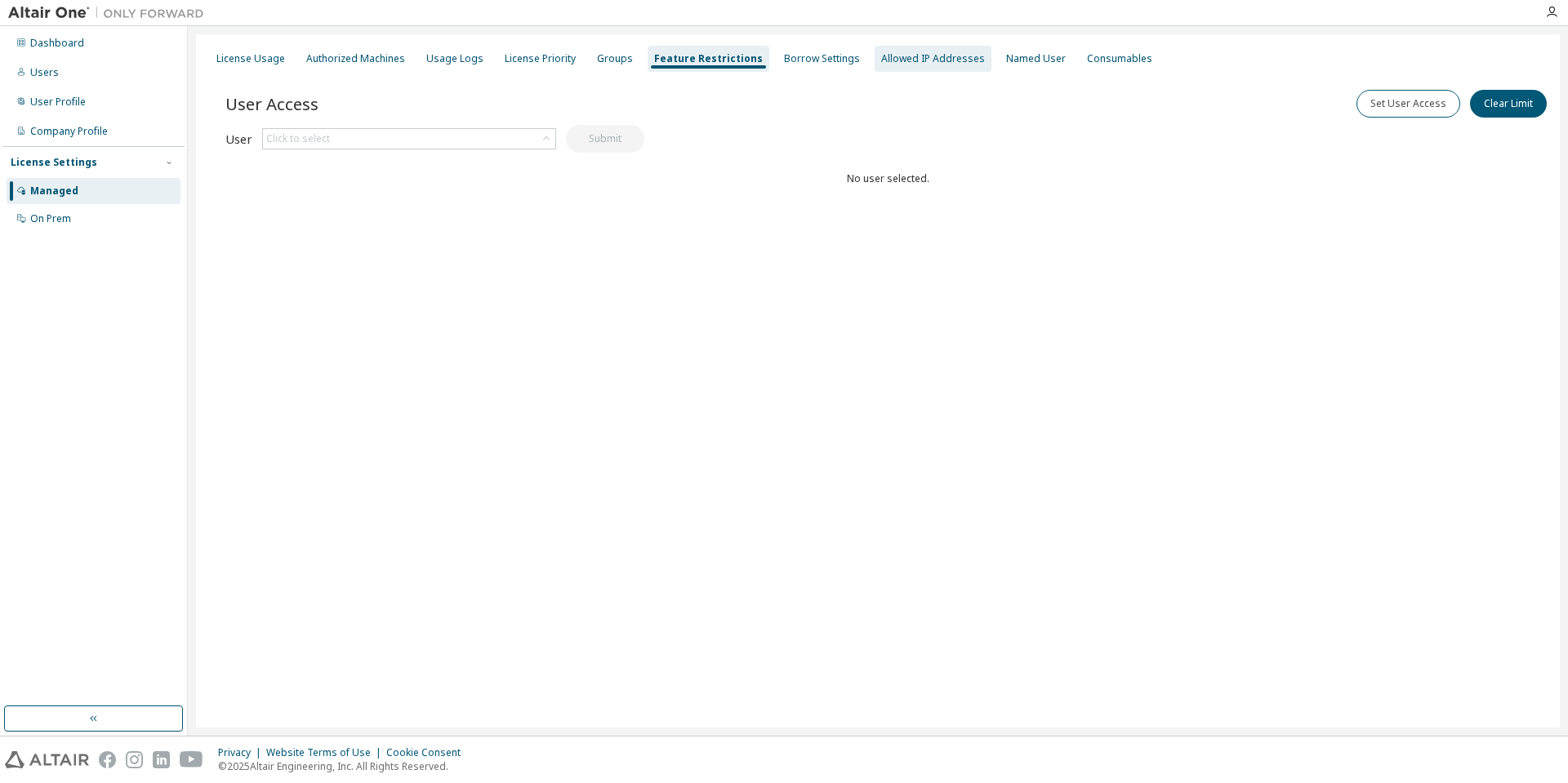
click at [926, 55] on div "Allowed IP Addresses" at bounding box center [933, 58] width 103 height 13
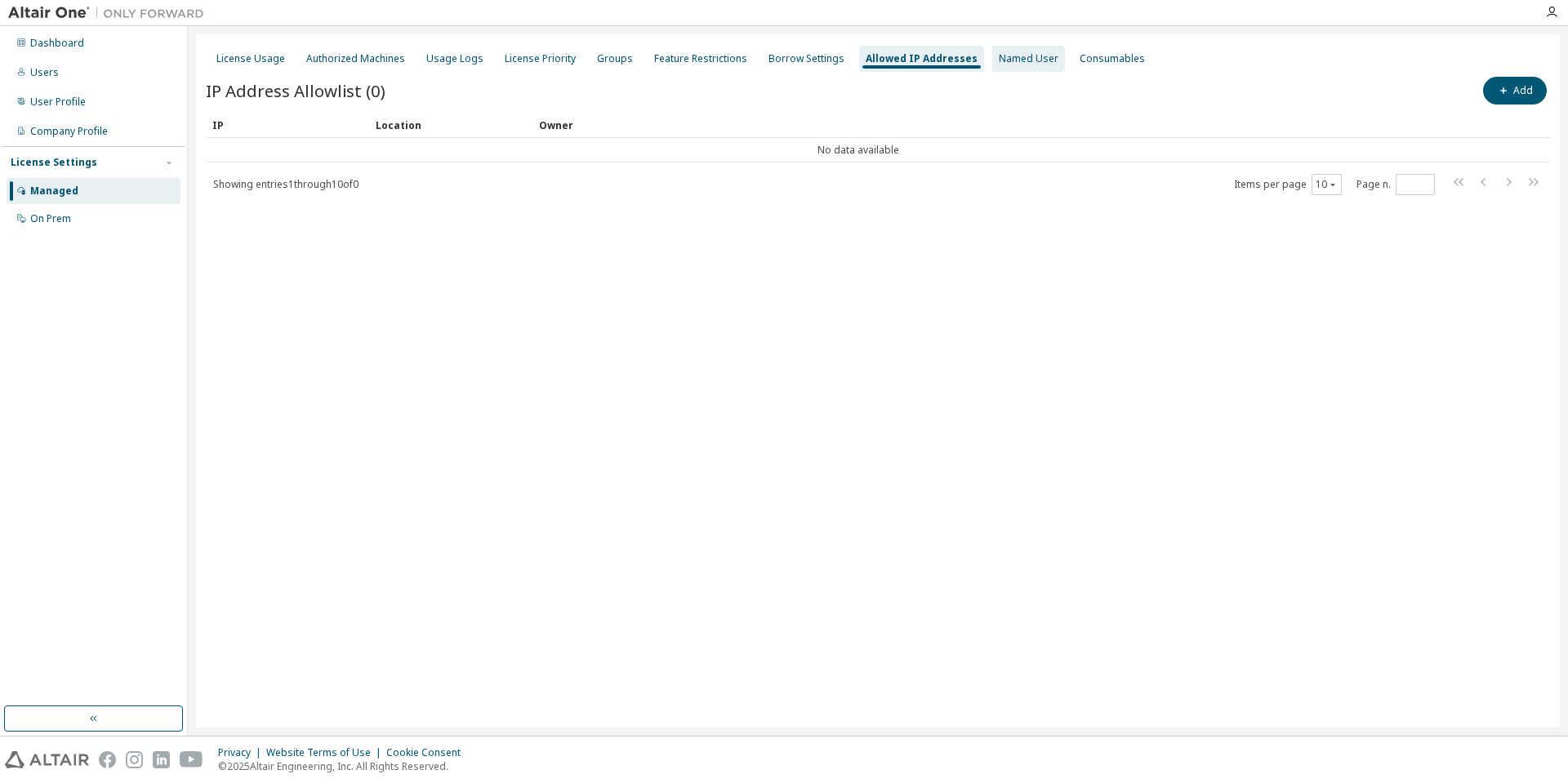
click at [1023, 51] on div "Named User" at bounding box center [1028, 58] width 73 height 26
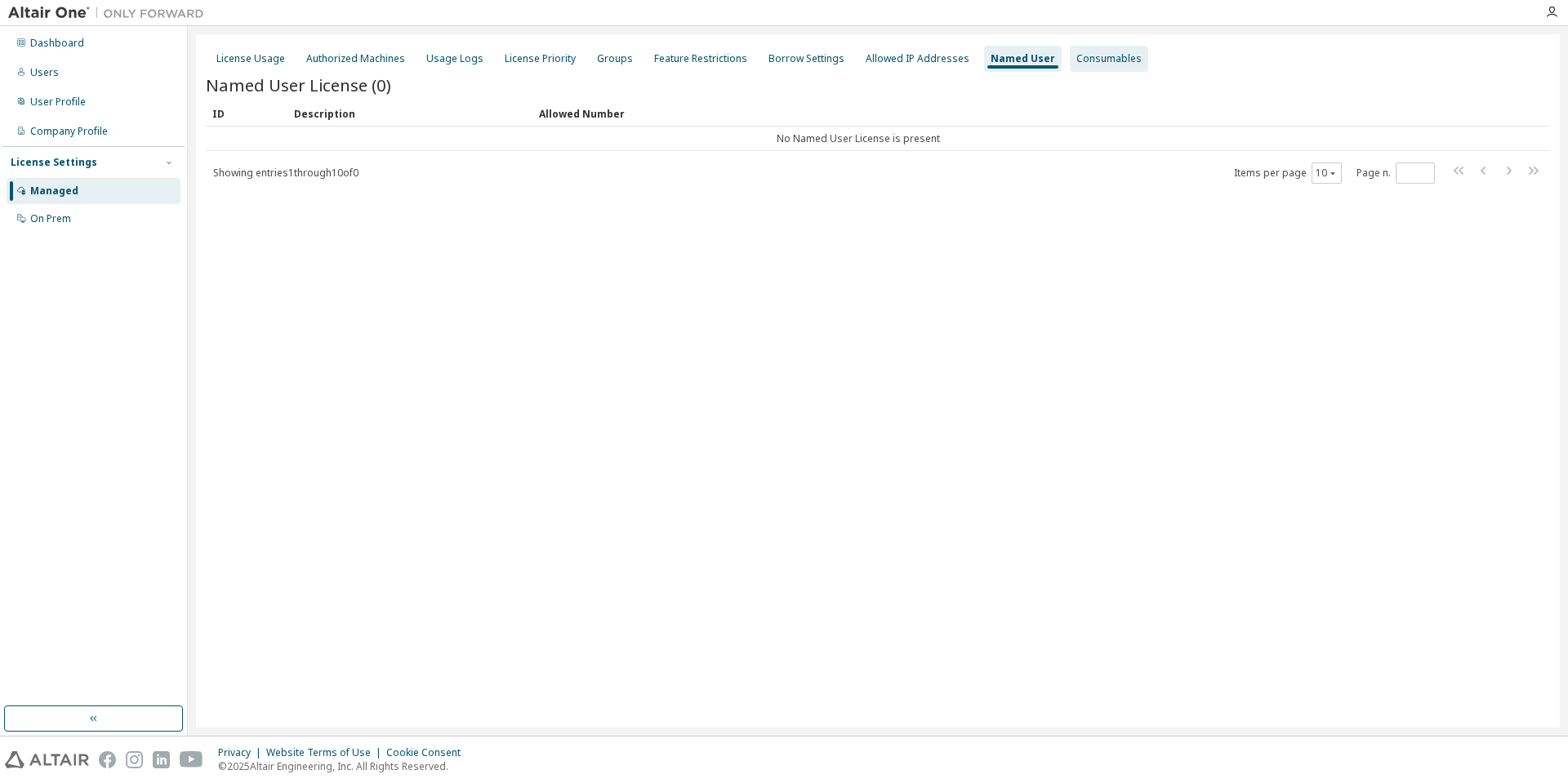
click at [1094, 57] on div "Consumables" at bounding box center [1108, 58] width 65 height 13
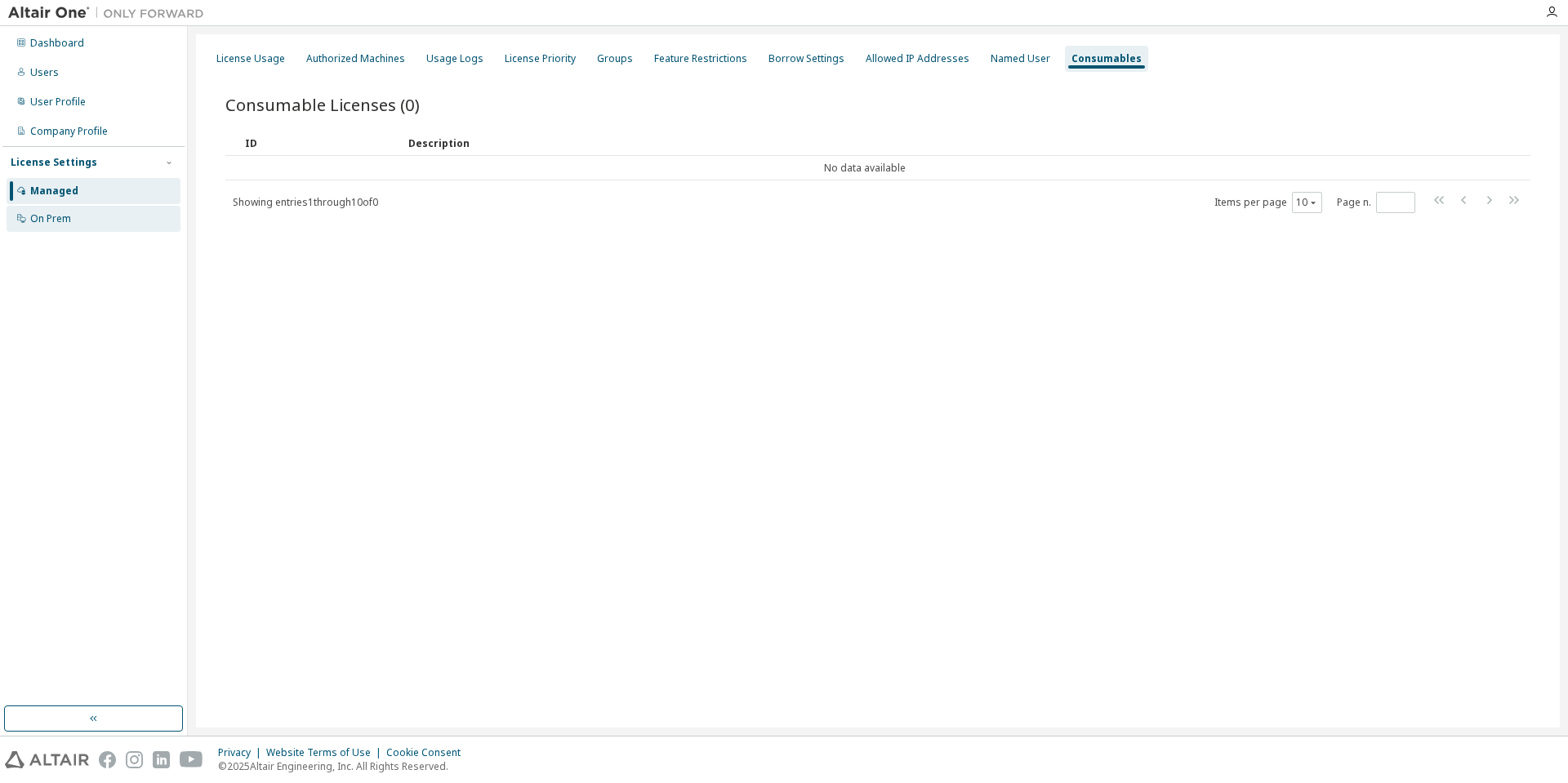
click at [53, 222] on div "On Prem" at bounding box center [51, 219] width 41 height 13
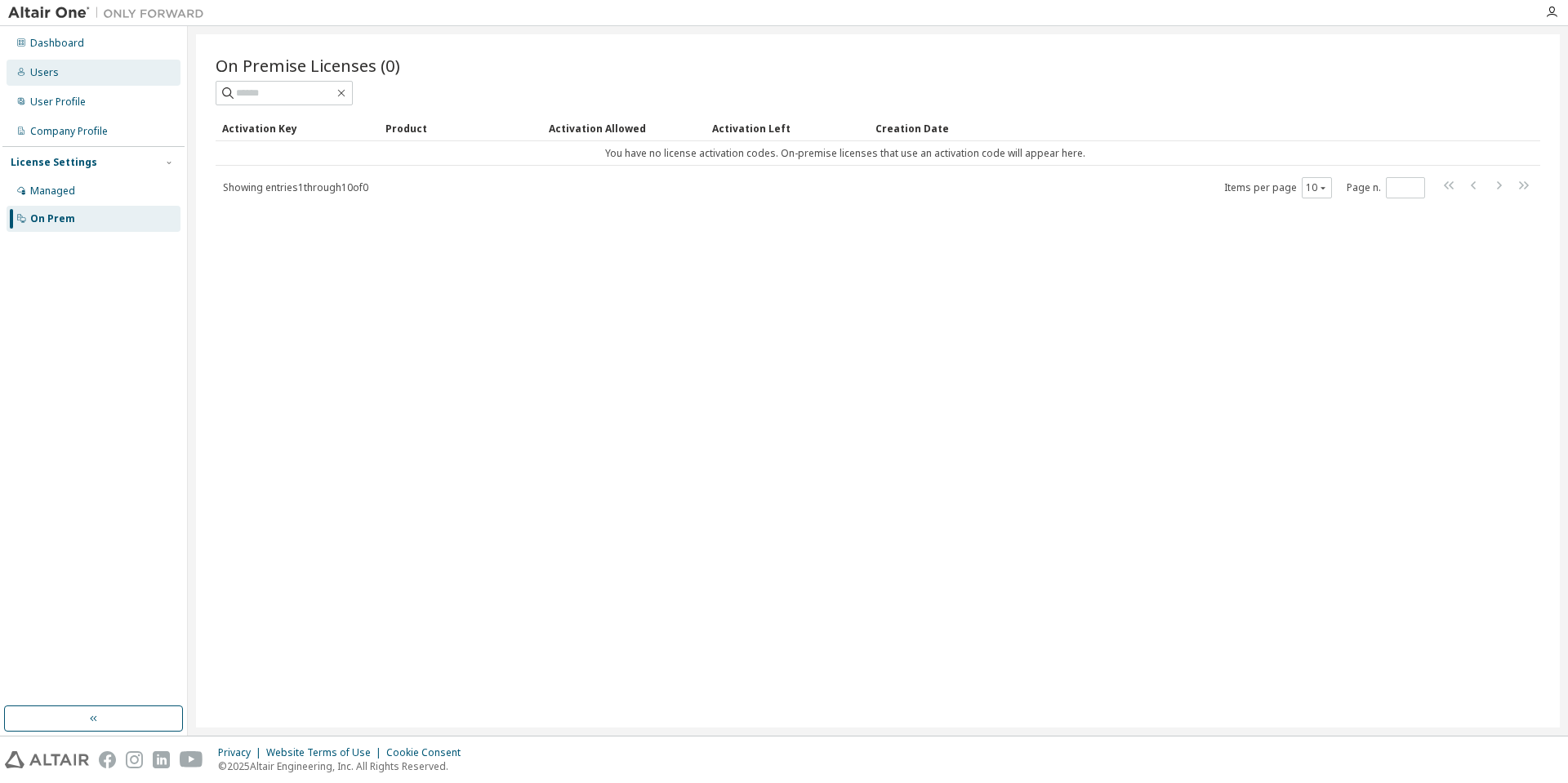
click at [62, 74] on div "Users" at bounding box center [93, 72] width 174 height 26
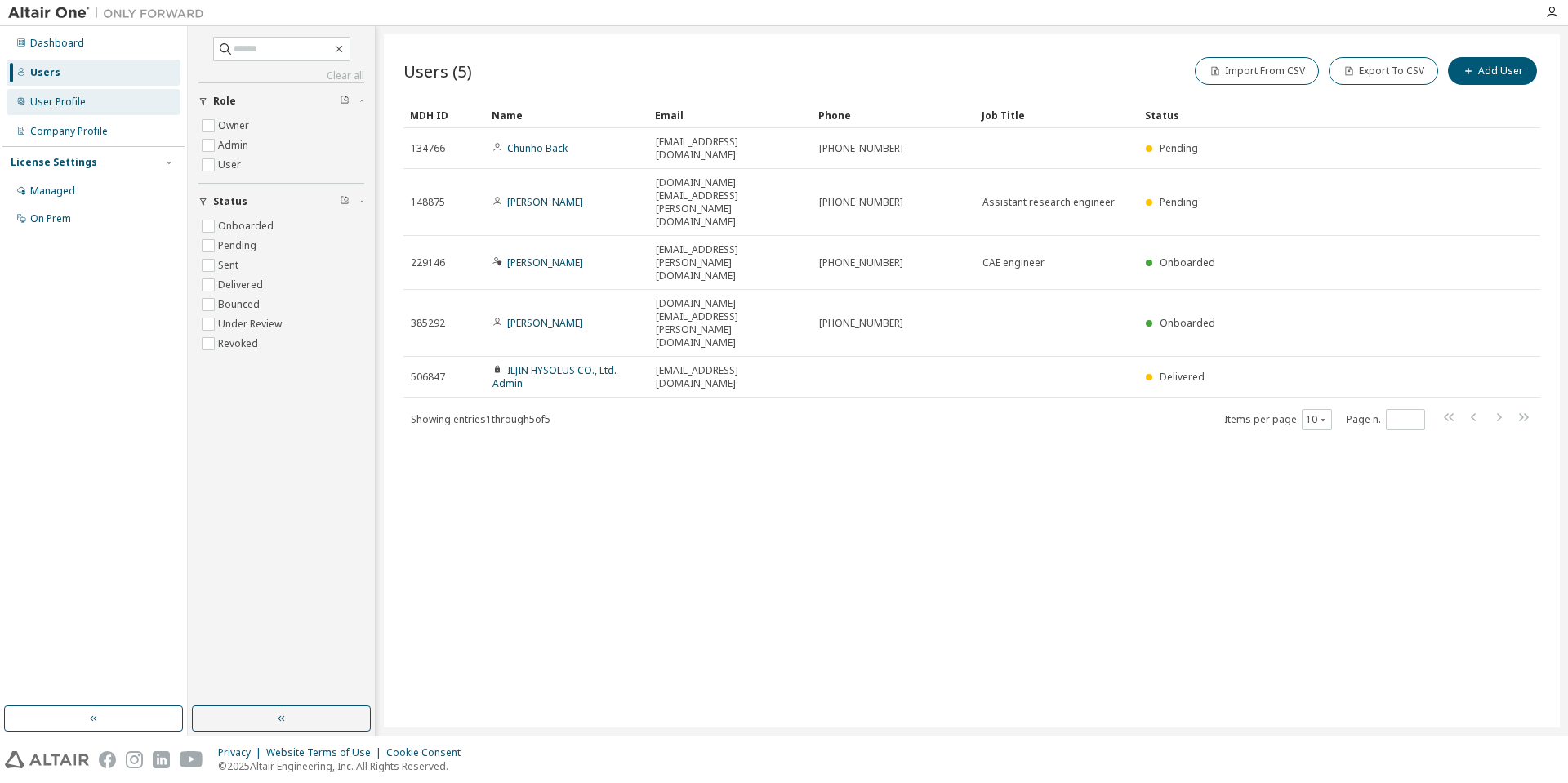
click at [58, 97] on div "User Profile" at bounding box center [58, 102] width 56 height 13
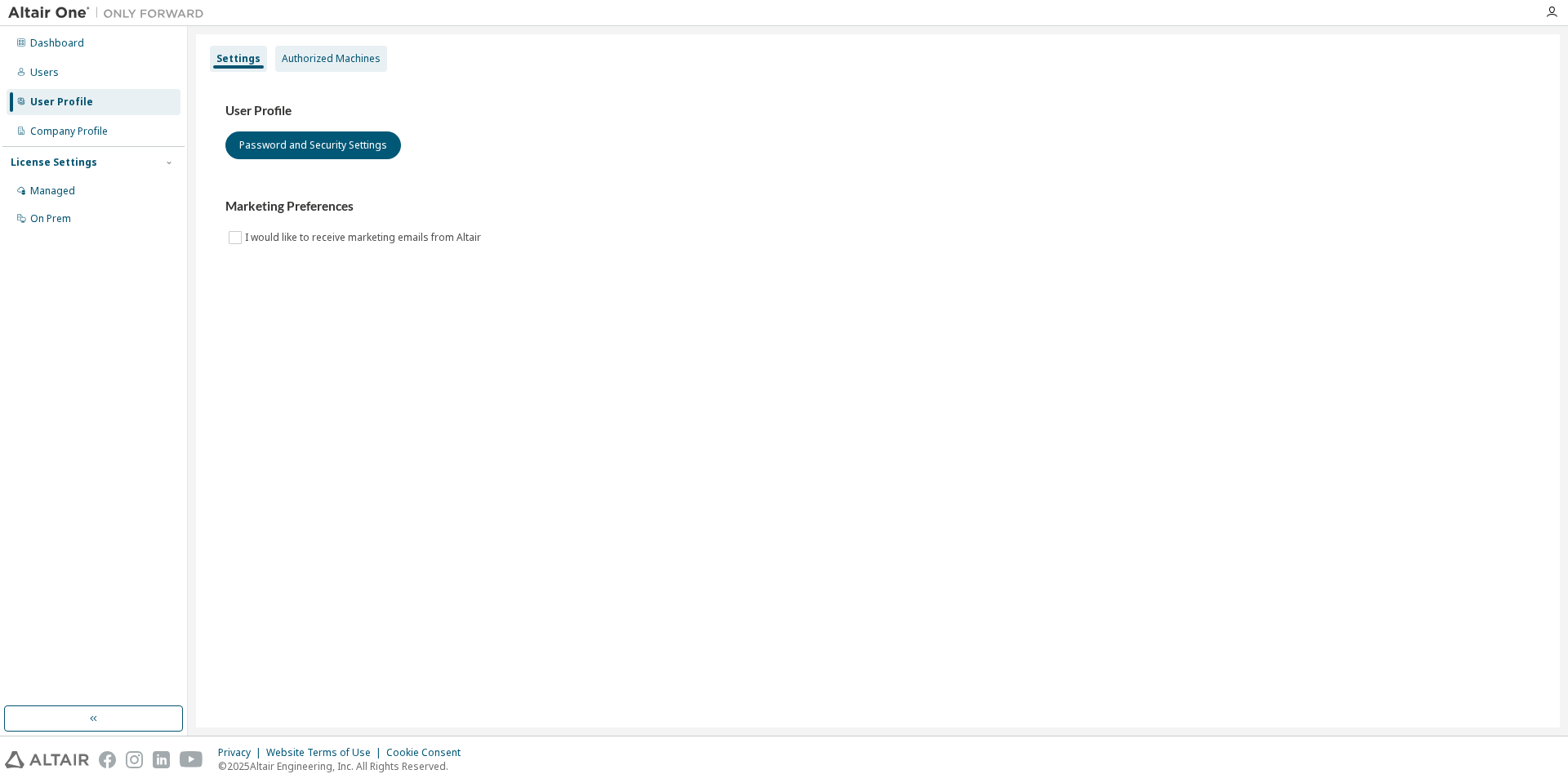
click at [352, 57] on div "Authorized Machines" at bounding box center [331, 58] width 99 height 13
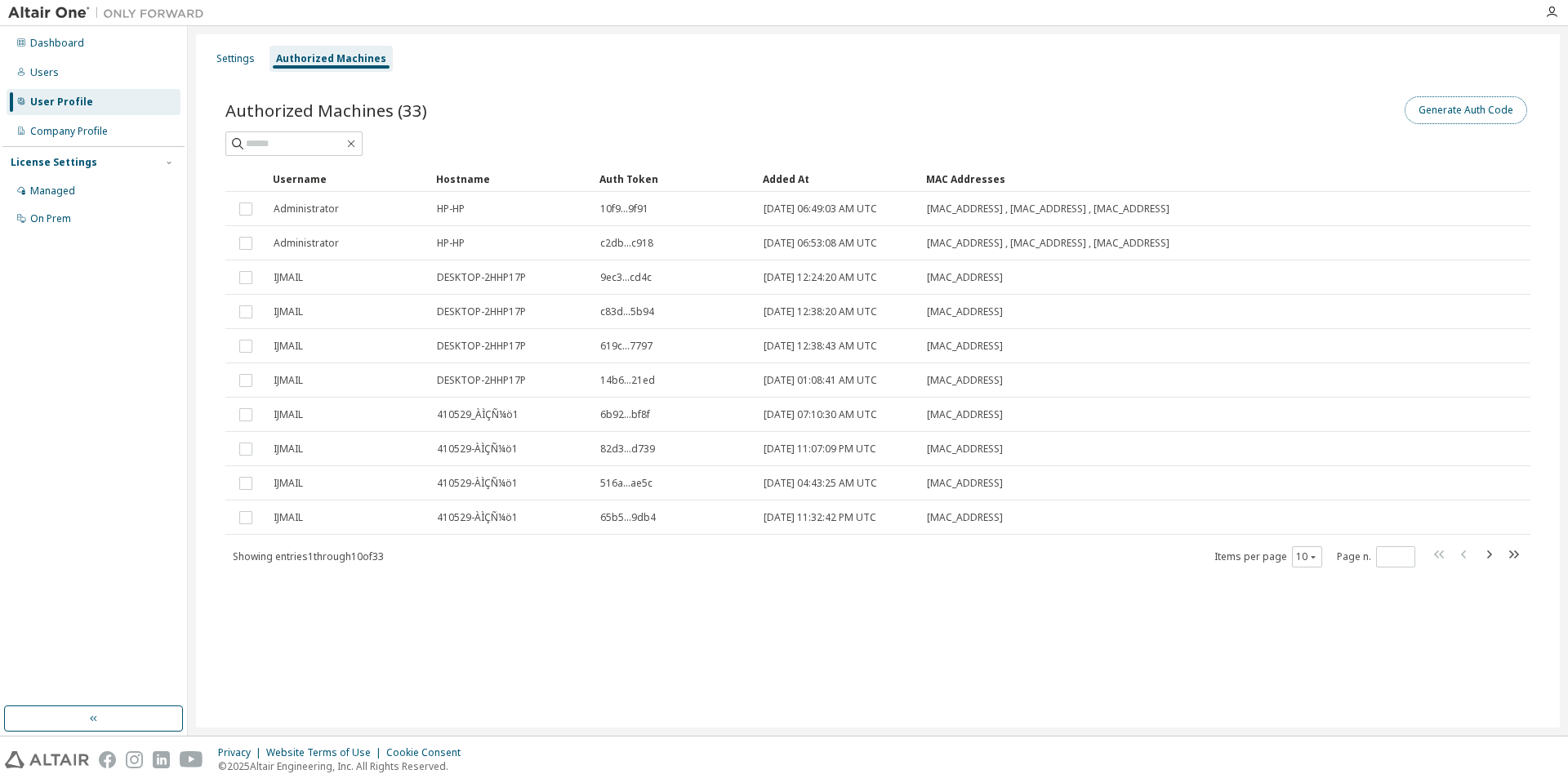
click at [1454, 110] on button "Generate Auth Code" at bounding box center [1465, 110] width 123 height 28
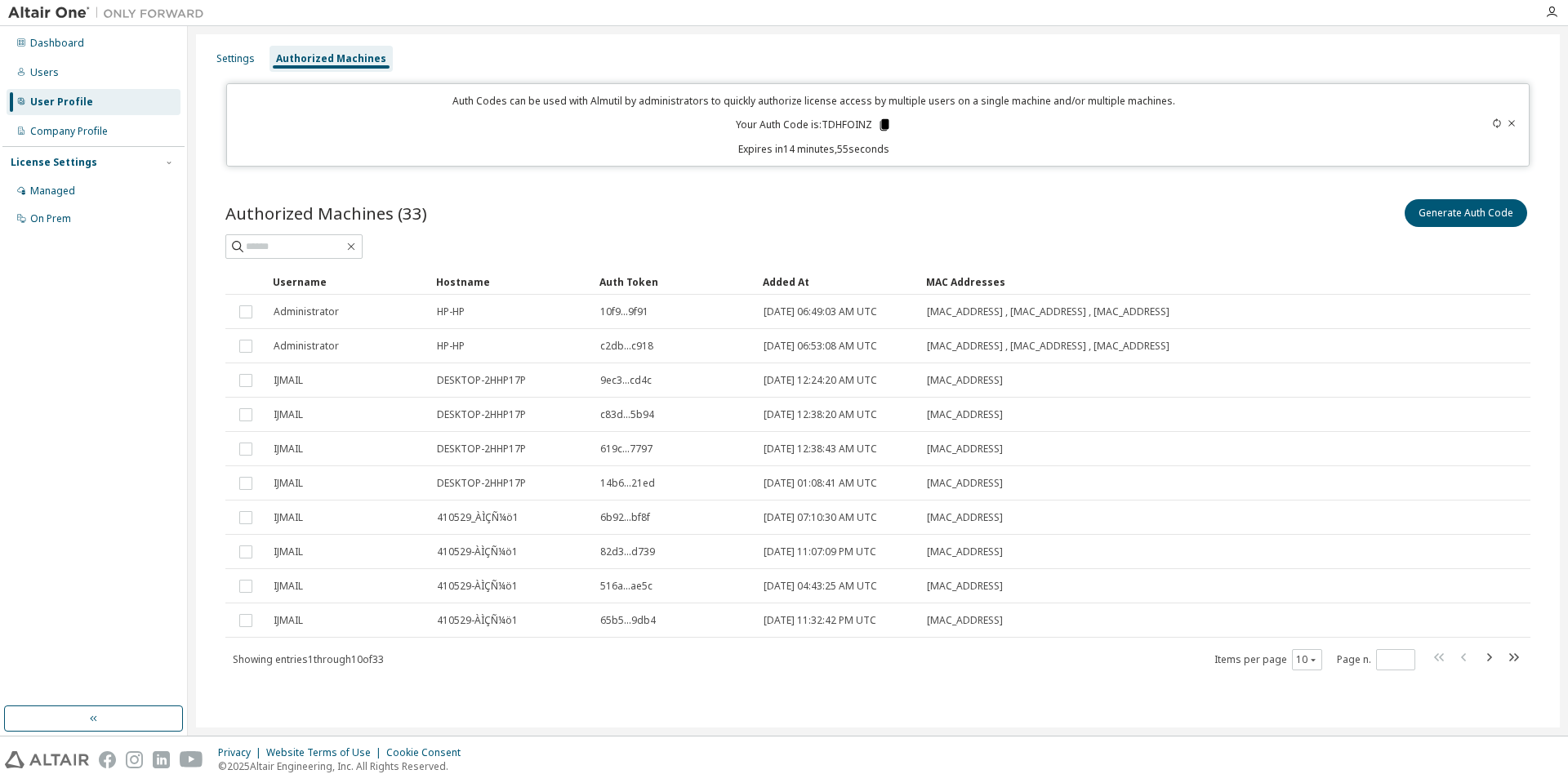
click at [888, 123] on icon at bounding box center [884, 125] width 9 height 11
click at [925, 214] on div "Generate Auth Code" at bounding box center [1204, 213] width 652 height 34
